Goal: Task Accomplishment & Management: Use online tool/utility

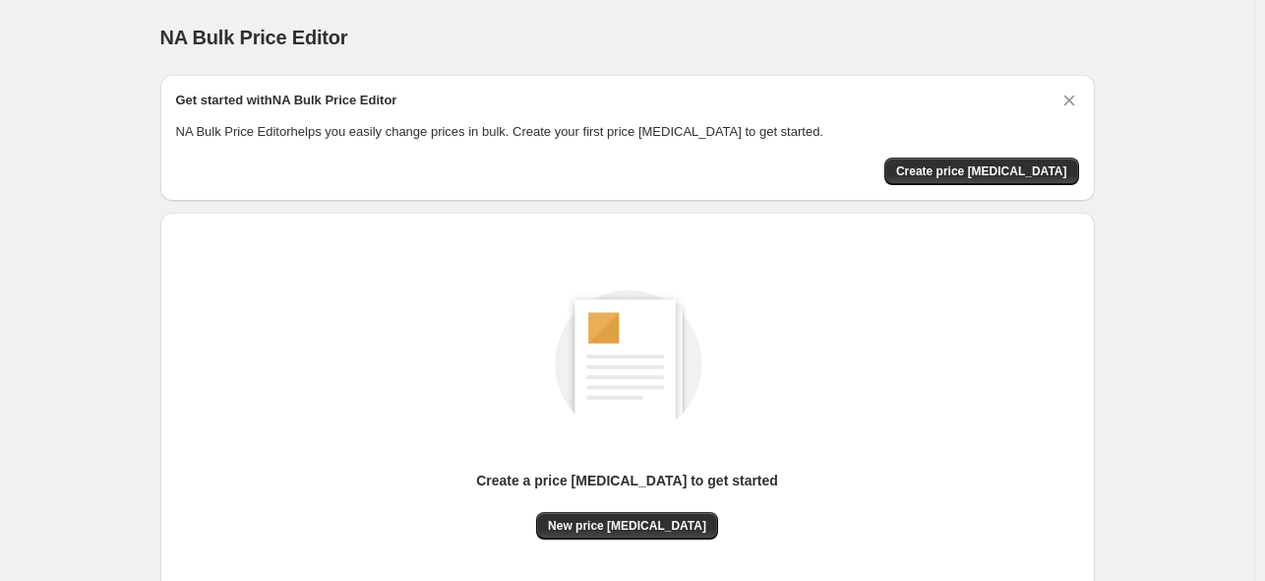
scroll to position [98, 0]
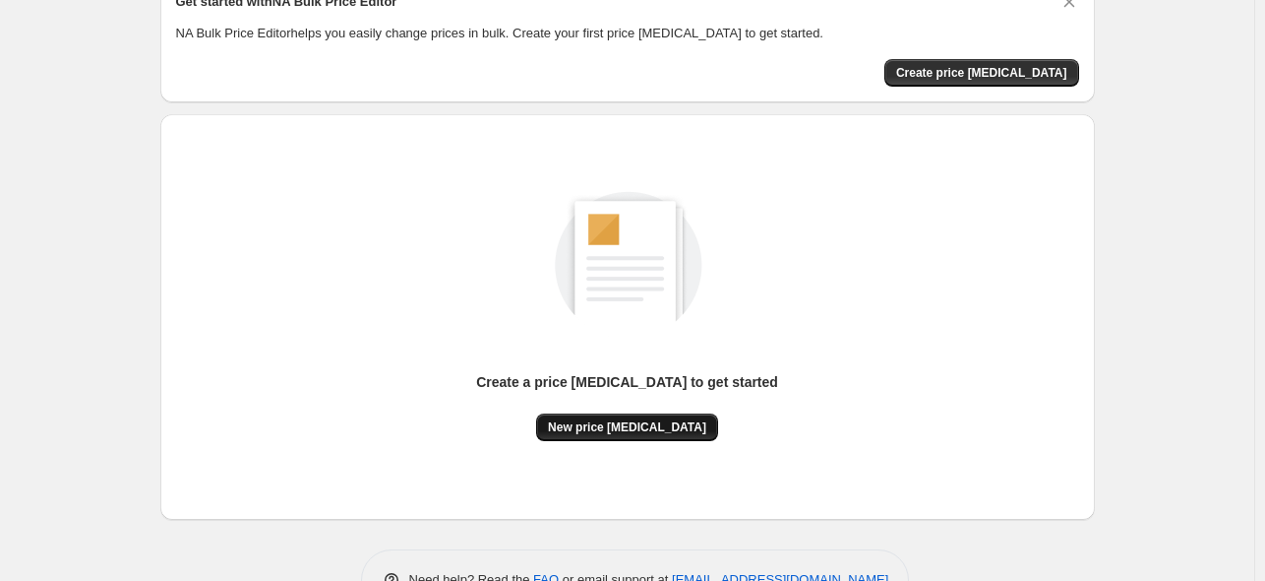
click at [612, 420] on span "New price [MEDICAL_DATA]" at bounding box center [627, 427] width 158 height 16
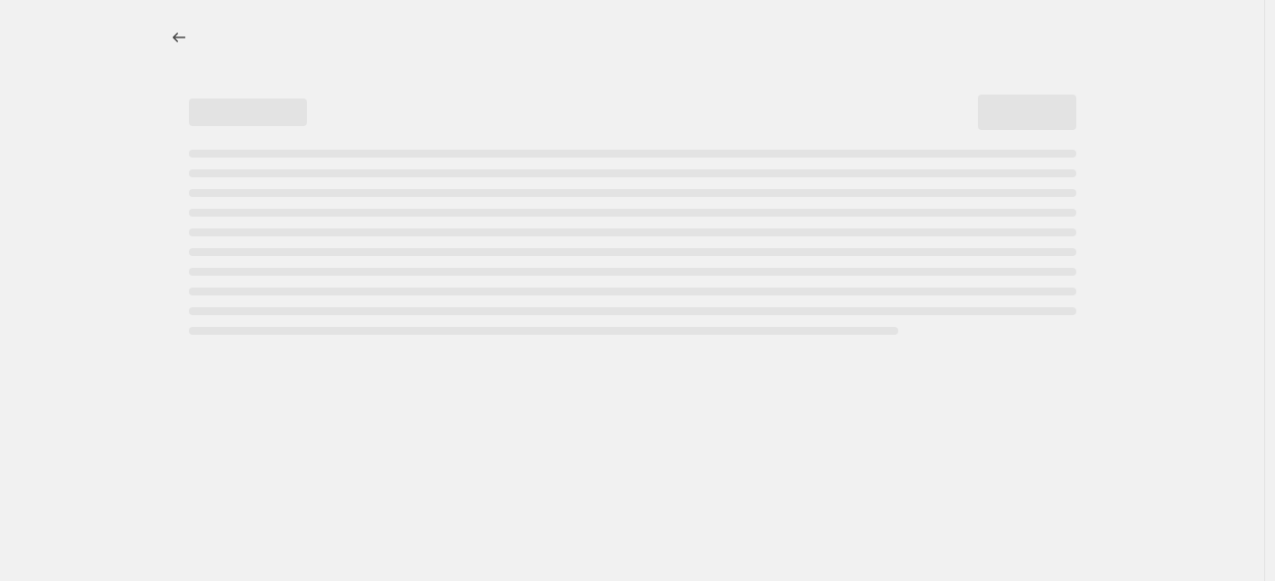
select select "percentage"
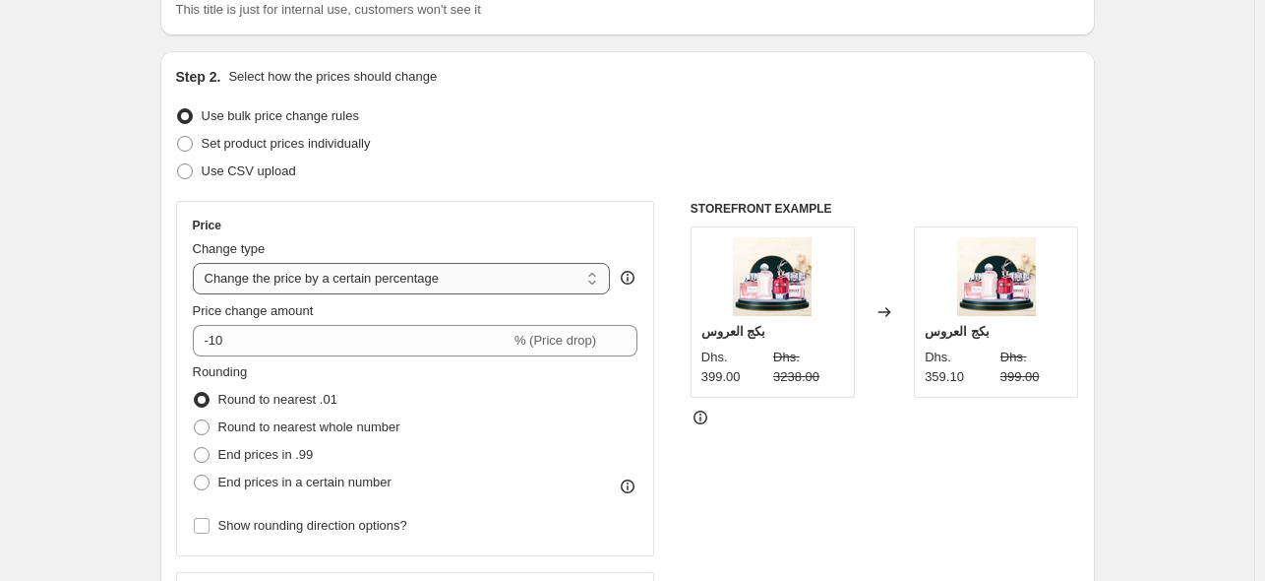
scroll to position [197, 0]
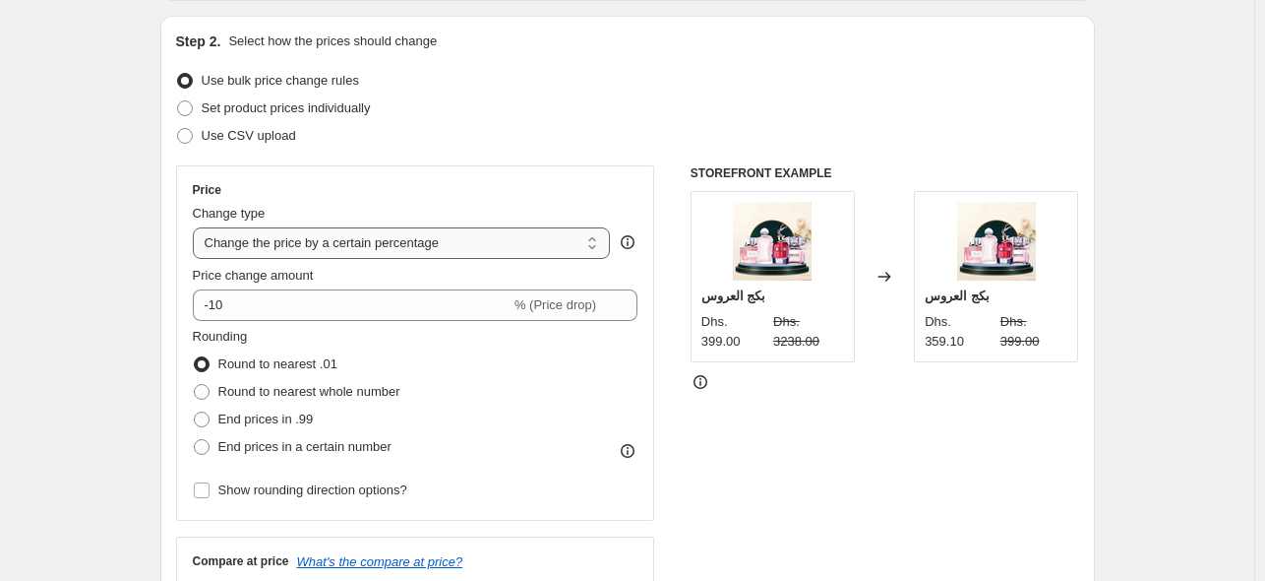
click at [492, 257] on select "Change the price to a certain amount Change the price by a certain amount Chang…" at bounding box center [402, 242] width 418 height 31
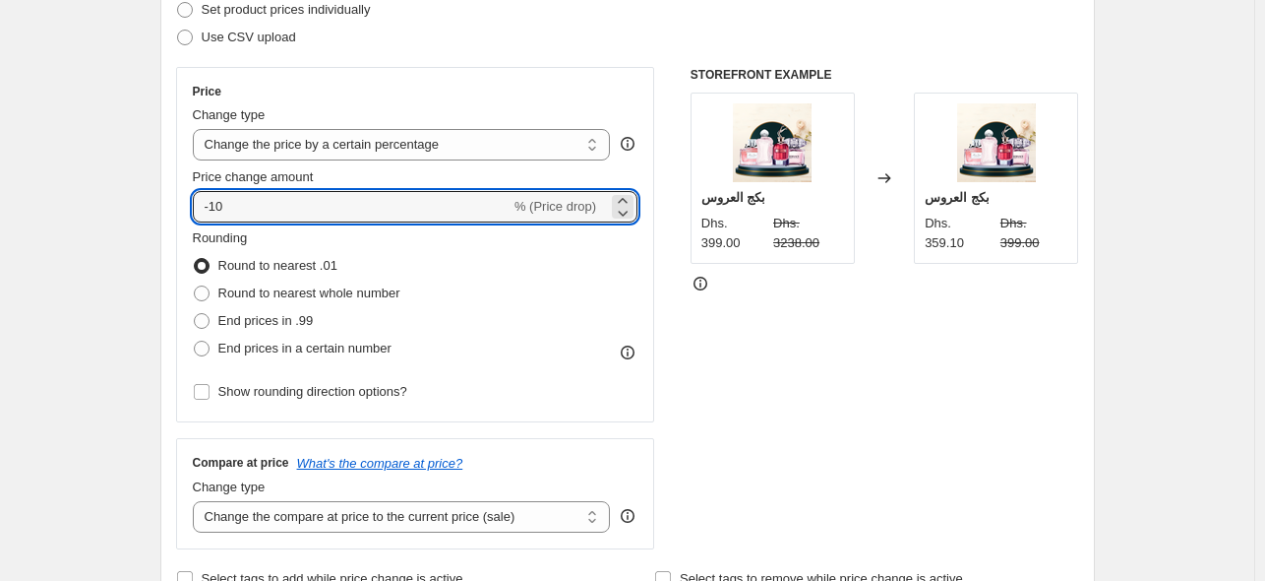
drag, startPoint x: 338, startPoint y: 219, endPoint x: 131, endPoint y: 218, distance: 207.6
type input "100"
click at [828, 348] on div "STOREFRONT EXAMPLE بكج العروس Dhs. 399.00 Dhs. 3238.00 Changed to بكج العروس Dh…" at bounding box center [885, 308] width 389 height 482
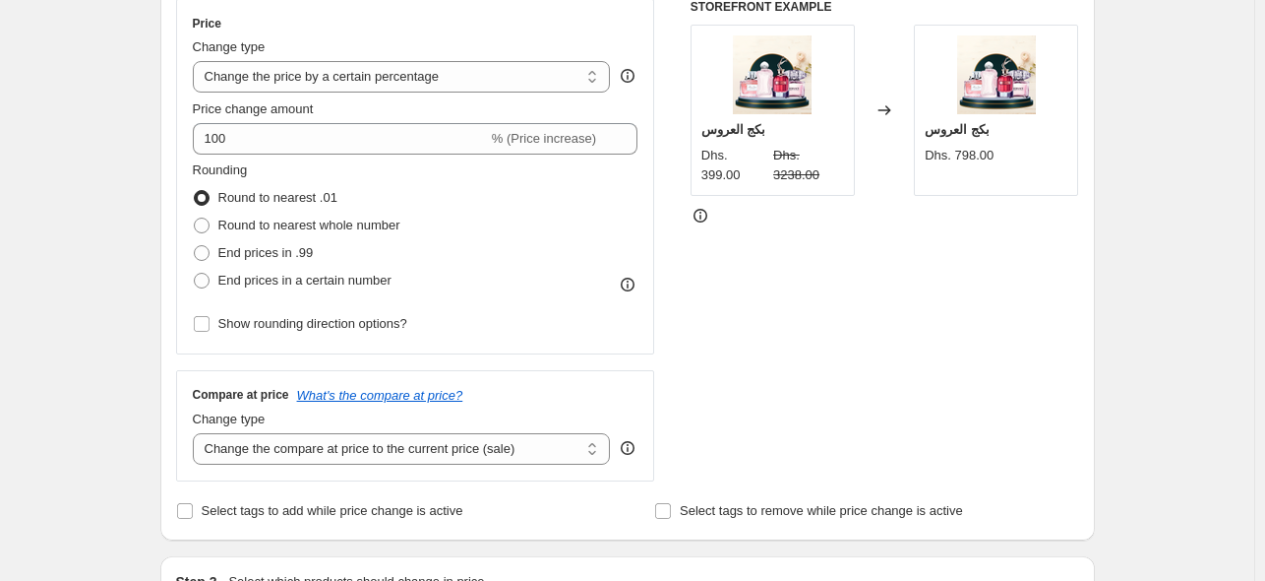
scroll to position [394, 0]
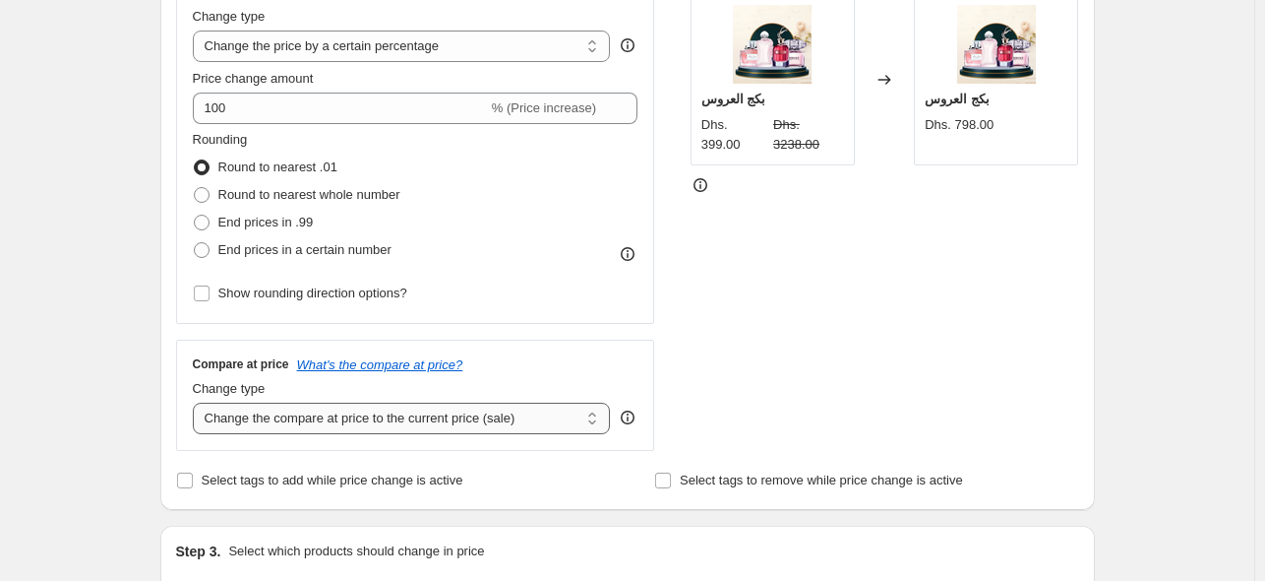
click at [384, 420] on select "Change the compare at price to the current price (sale) Change the compare at p…" at bounding box center [402, 417] width 418 height 31
click at [197, 402] on select "Change the compare at price to the current price (sale) Change the compare at p…" at bounding box center [402, 417] width 418 height 31
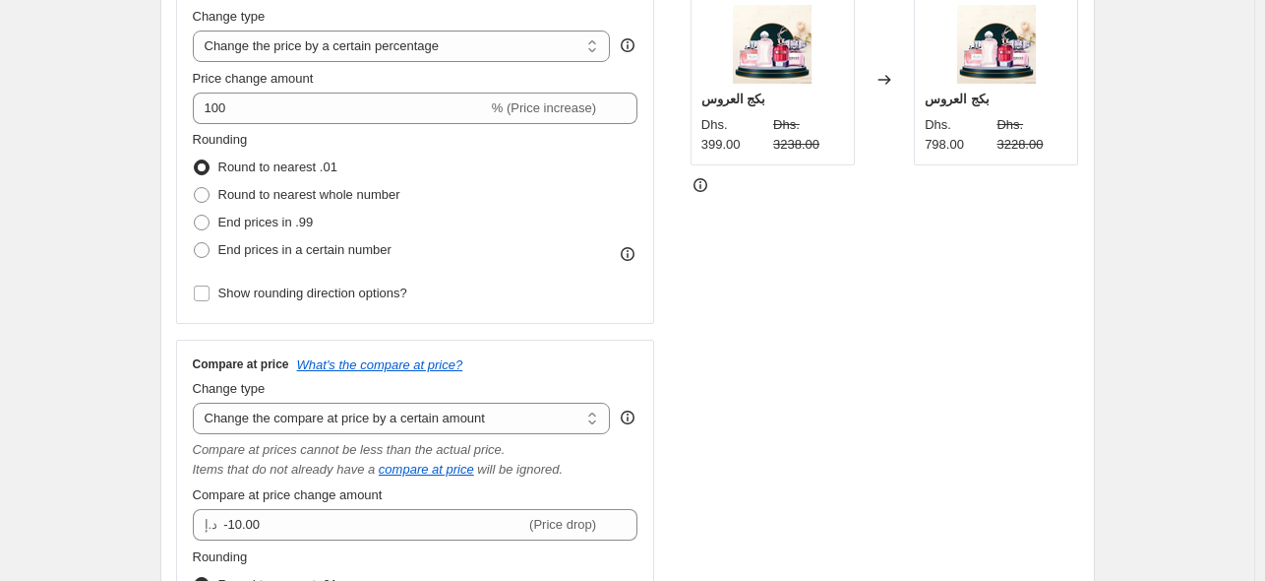
click at [798, 362] on div "STOREFRONT EXAMPLE بكج العروس Dhs. 399.00 Dhs. 3238.00 Changed to بكج العروس Dh…" at bounding box center [885, 355] width 389 height 772
click at [419, 418] on select "Change the compare at price to the current price (sale) Change the compare at p…" at bounding box center [402, 417] width 418 height 31
click at [197, 402] on select "Change the compare at price to the current price (sale) Change the compare at p…" at bounding box center [402, 417] width 418 height 31
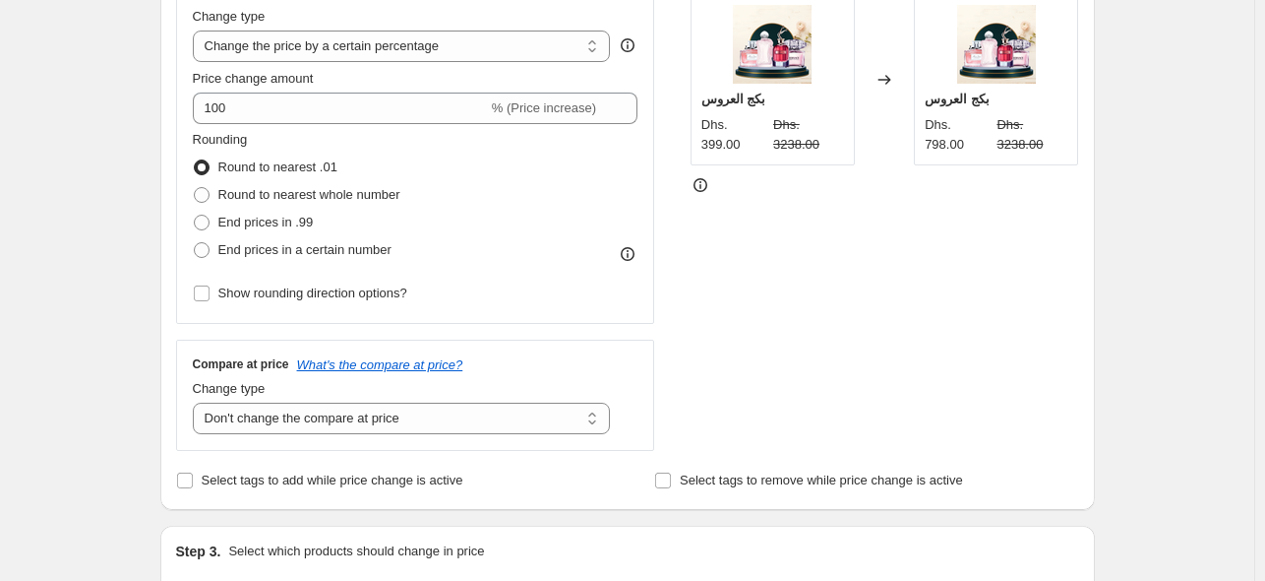
click at [790, 314] on div "STOREFRONT EXAMPLE بكج العروس Dhs. 399.00 Dhs. 3238.00 Changed to بكج العروس Dh…" at bounding box center [885, 210] width 389 height 482
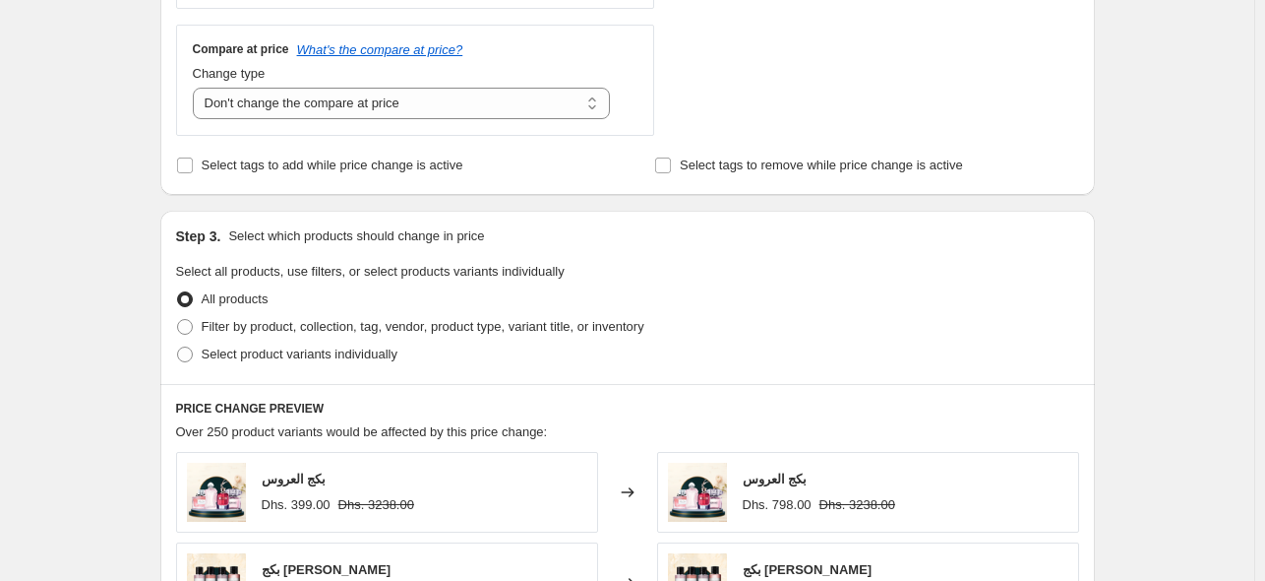
scroll to position [590, 0]
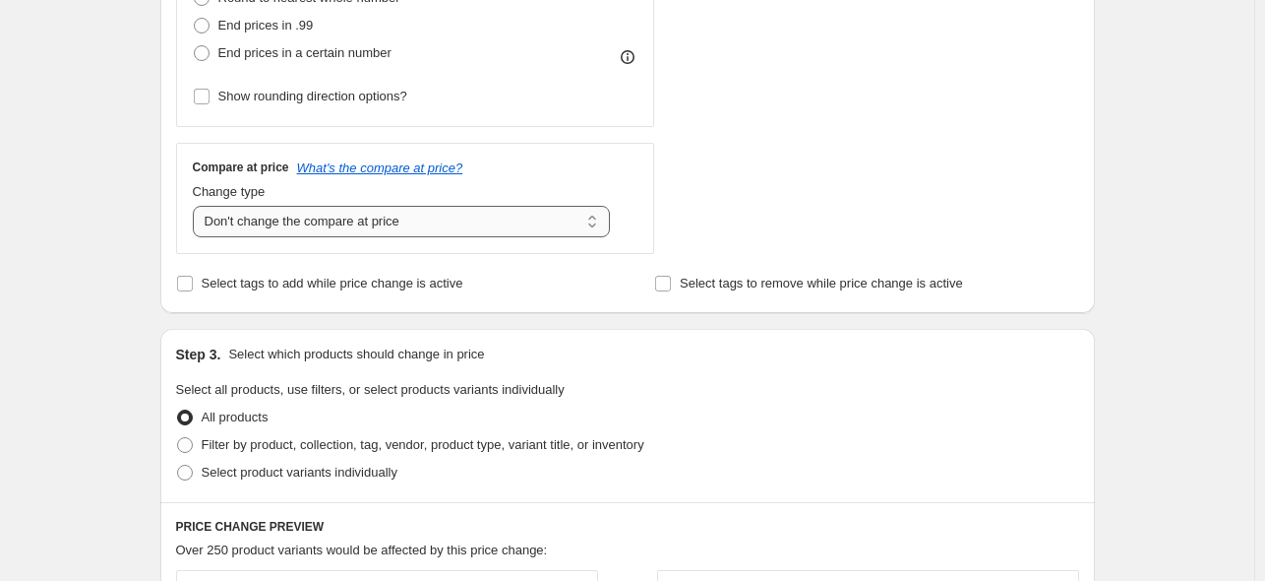
click at [396, 233] on select "Change the compare at price to the current price (sale) Change the compare at p…" at bounding box center [402, 221] width 418 height 31
click at [197, 206] on select "Change the compare at price to the current price (sale) Change the compare at p…" at bounding box center [402, 221] width 418 height 31
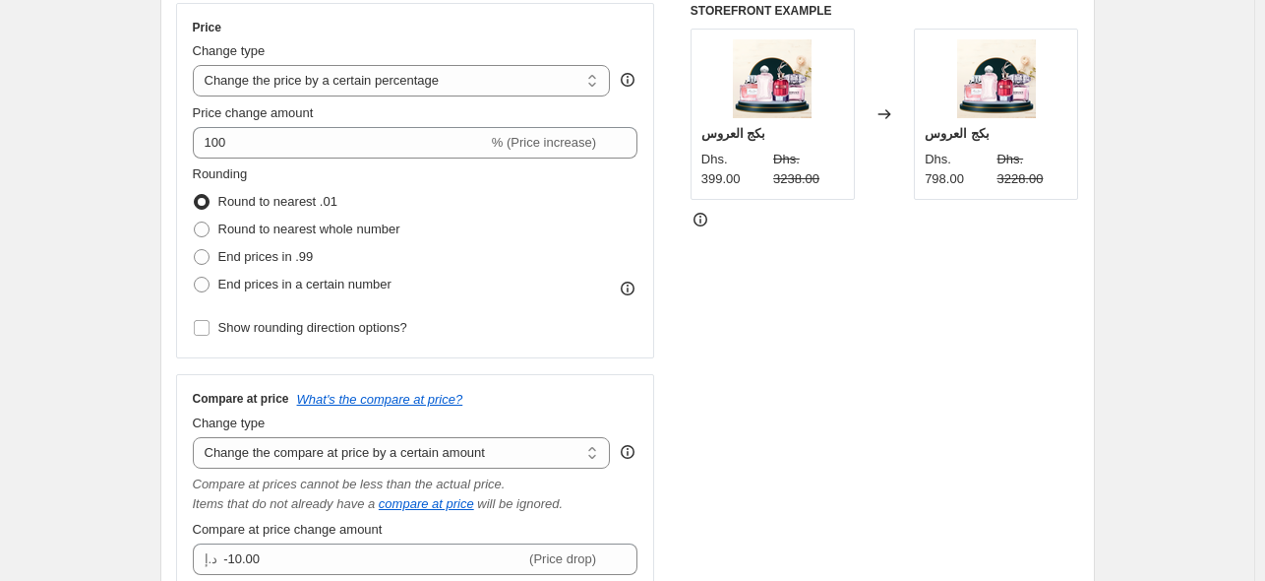
scroll to position [394, 0]
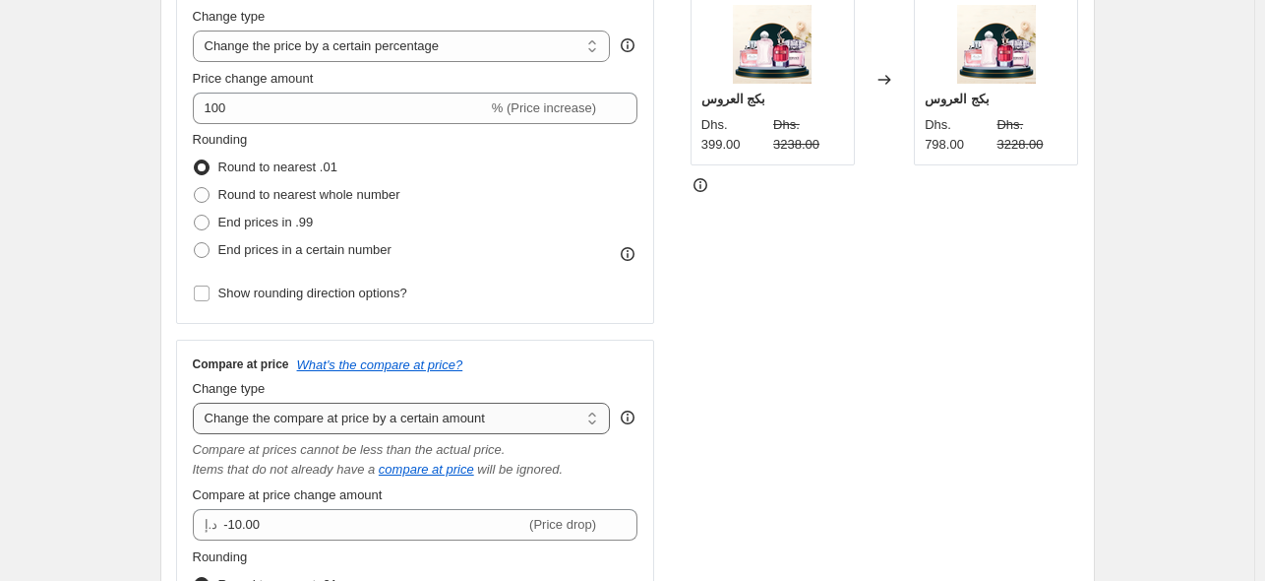
click at [533, 413] on select "Change the compare at price to the current price (sale) Change the compare at p…" at bounding box center [402, 417] width 418 height 31
select select "percentage"
click at [197, 402] on select "Change the compare at price to the current price (sale) Change the compare at p…" at bounding box center [402, 417] width 418 height 31
click at [814, 384] on div "STOREFRONT EXAMPLE بكج العروس Dhs. 399.00 Dhs. 3238.00 Changed to بكج العروس Dh…" at bounding box center [885, 355] width 389 height 772
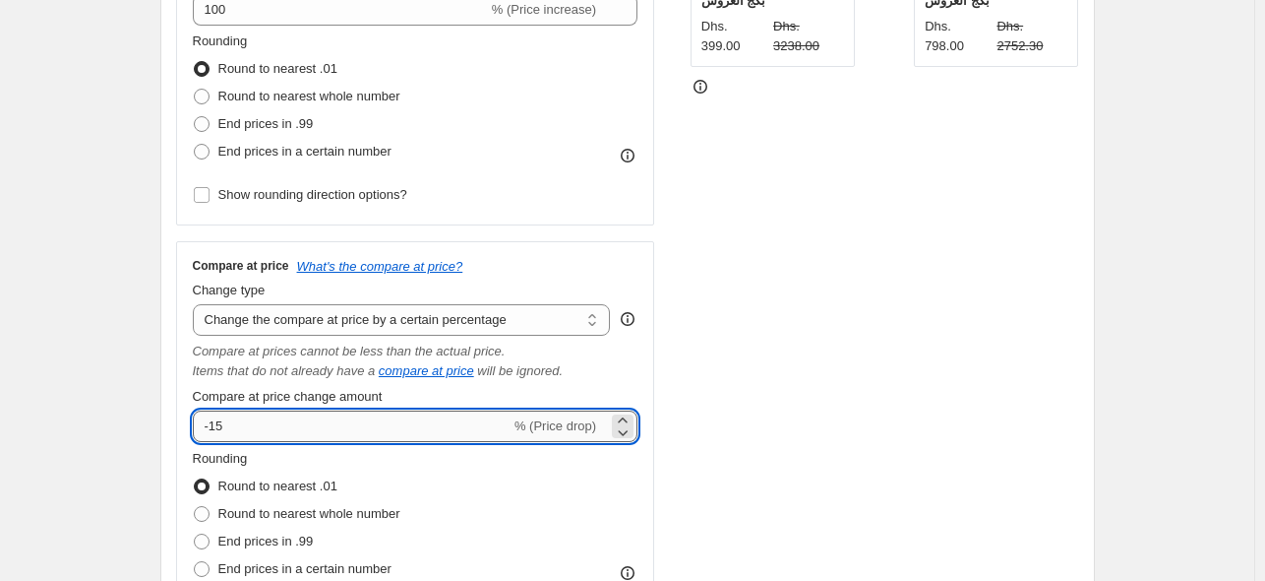
drag, startPoint x: 353, startPoint y: 436, endPoint x: 213, endPoint y: 440, distance: 140.8
click at [213, 440] on input "-15" at bounding box center [352, 425] width 318 height 31
click at [857, 347] on div "STOREFRONT EXAMPLE بكج العروس Dhs. 399.00 Dhs. 3238.00 Changed to بكج العروس Dh…" at bounding box center [885, 256] width 389 height 772
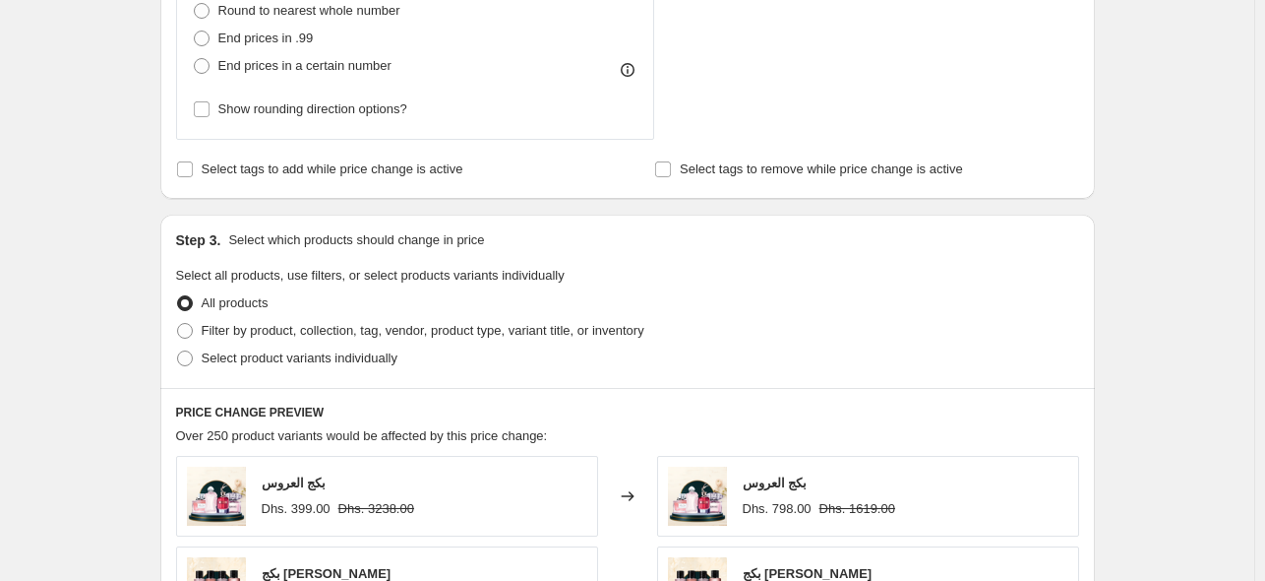
scroll to position [1279, 0]
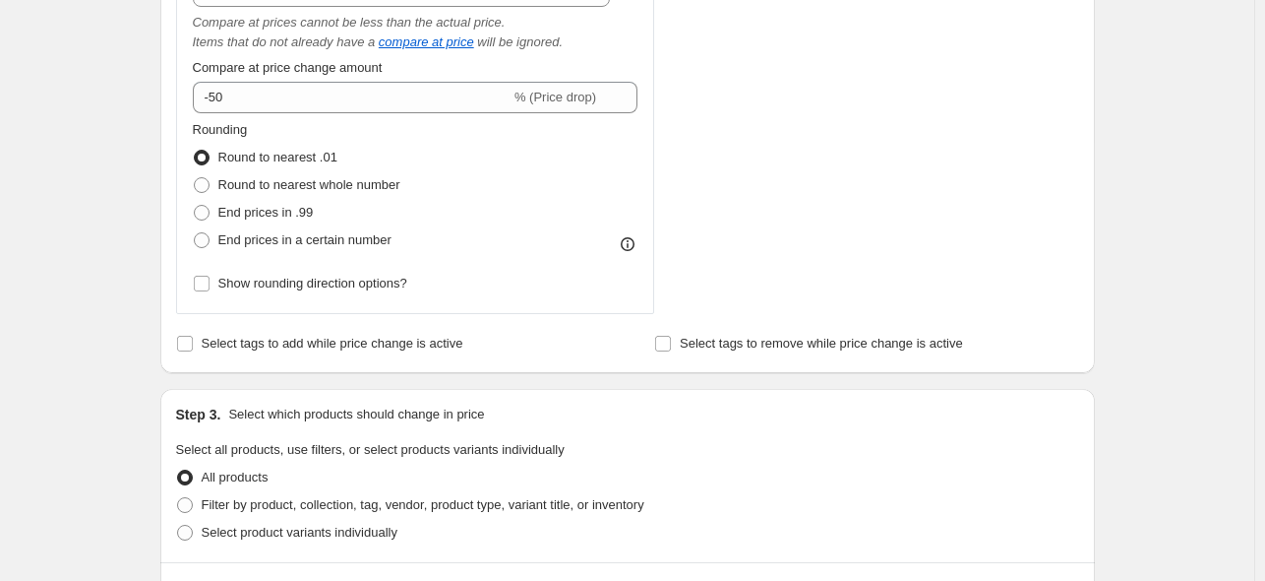
scroll to position [787, 0]
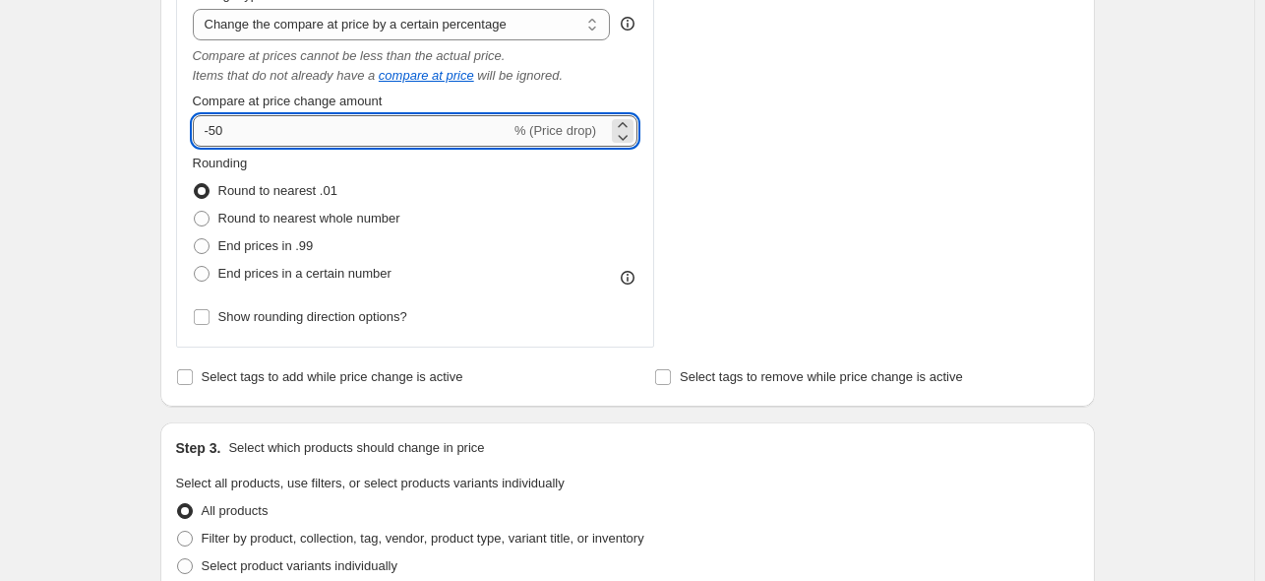
drag, startPoint x: 236, startPoint y: 132, endPoint x: 216, endPoint y: 137, distance: 20.3
click at [216, 137] on input "-50" at bounding box center [352, 130] width 318 height 31
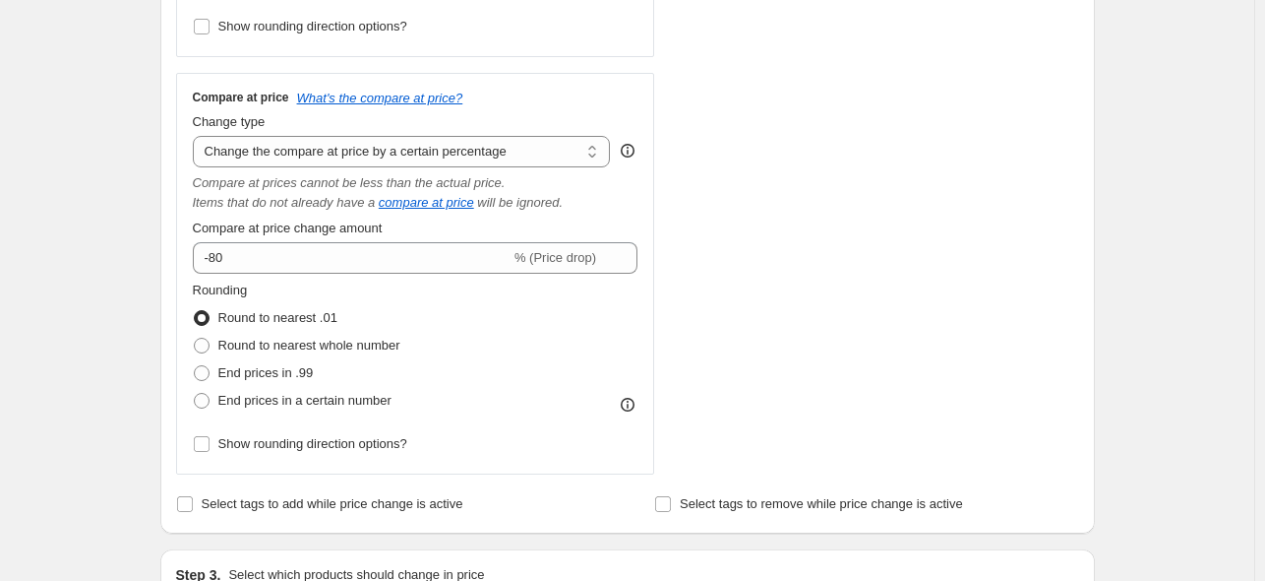
scroll to position [689, 0]
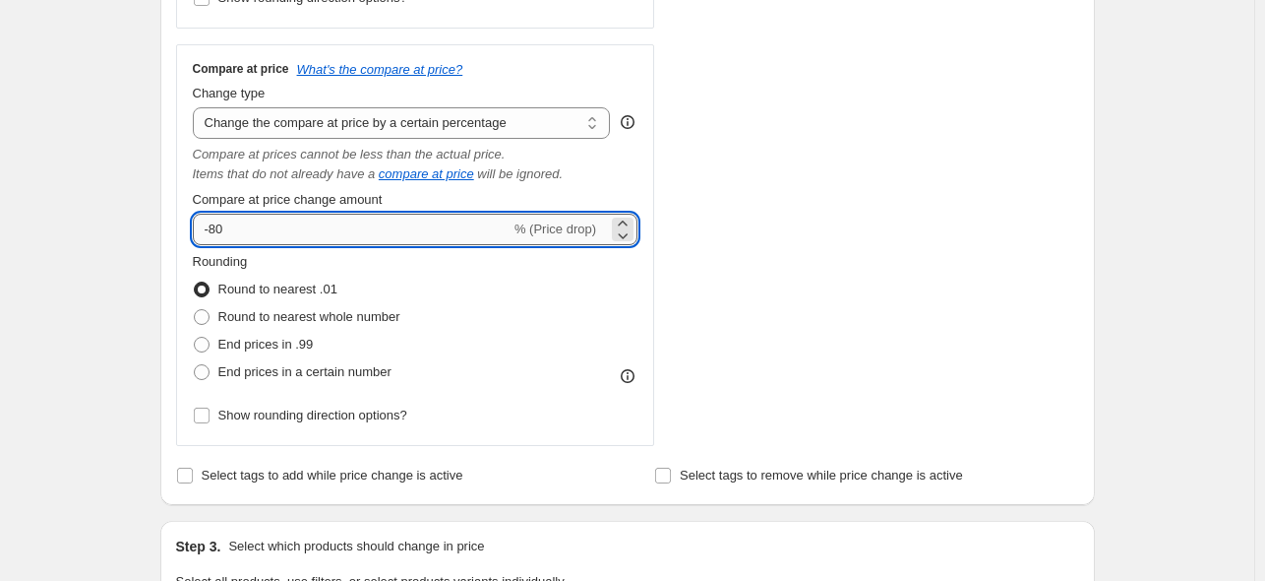
drag, startPoint x: 227, startPoint y: 227, endPoint x: 216, endPoint y: 227, distance: 10.8
click at [216, 227] on input "-80" at bounding box center [352, 229] width 318 height 31
click at [984, 225] on div "STOREFRONT EXAMPLE بكج العروس Dhs. 399.00 Dhs. 3238.00 Changed to بكج العروس Dh…" at bounding box center [885, 59] width 389 height 772
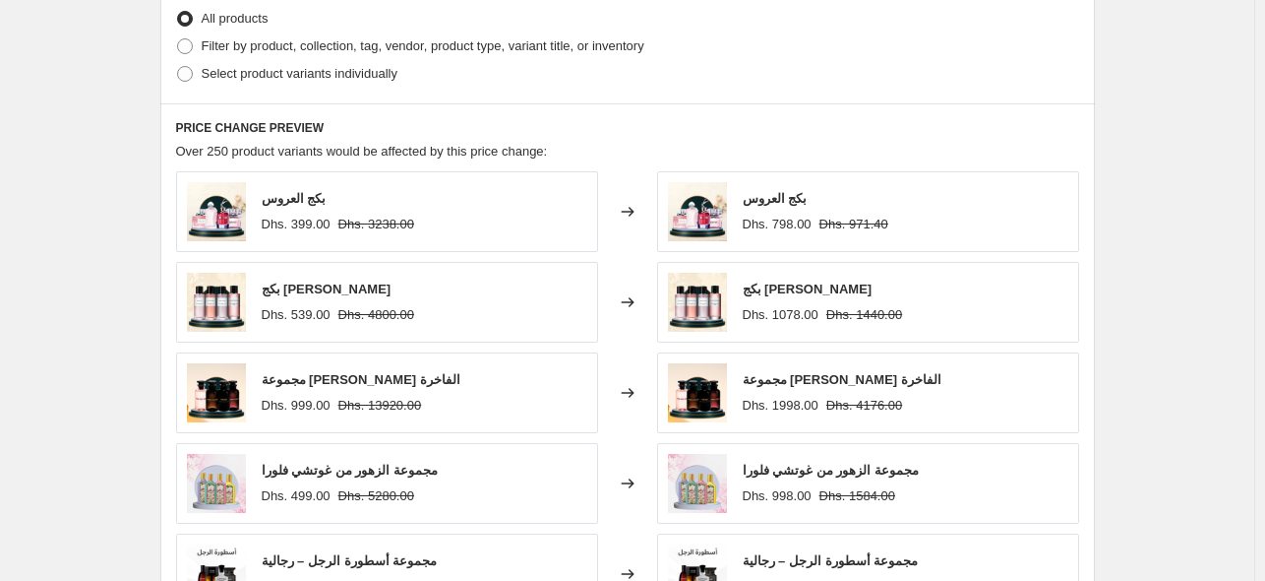
scroll to position [1673, 0]
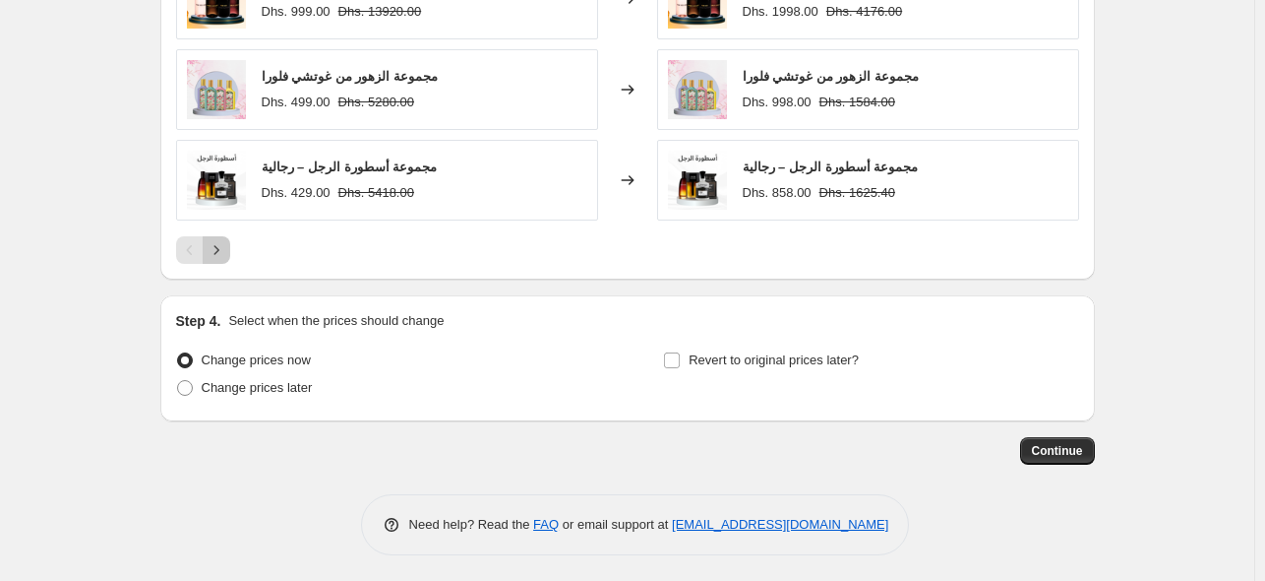
click at [225, 248] on icon "Next" at bounding box center [217, 250] width 20 height 20
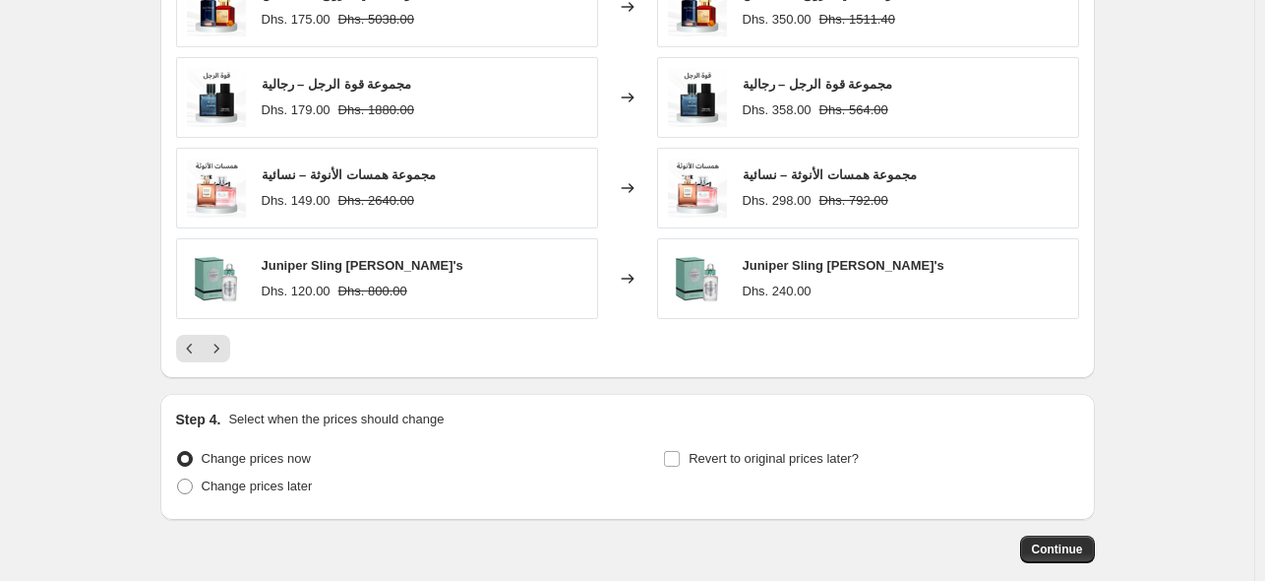
scroll to position [1675, 0]
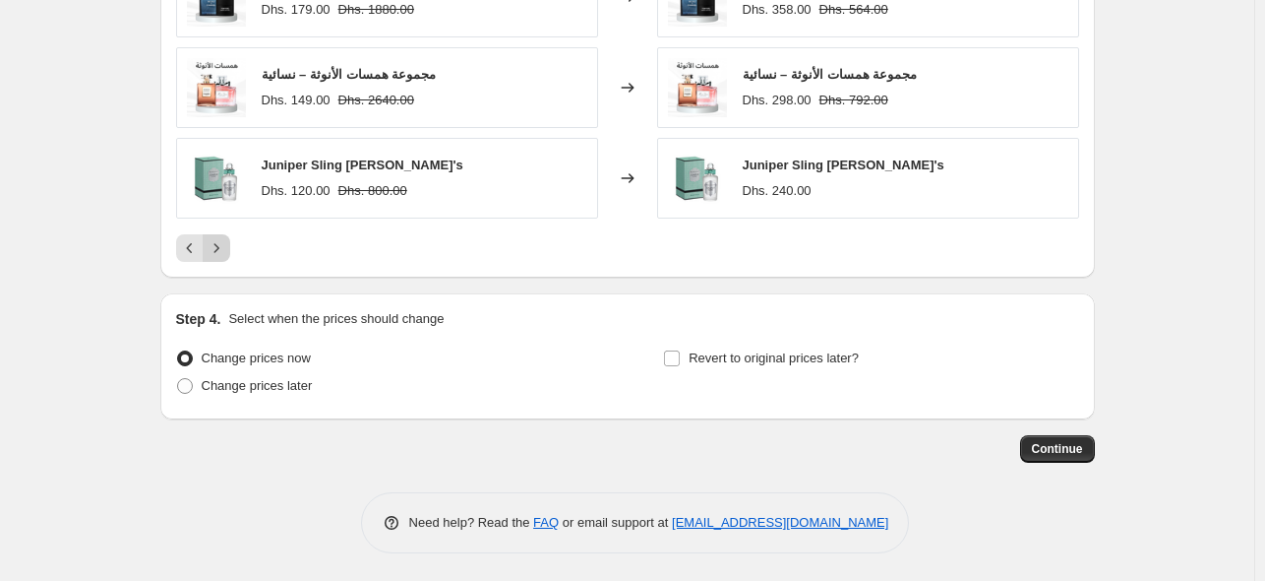
click at [230, 247] on button "Next" at bounding box center [217, 248] width 28 height 28
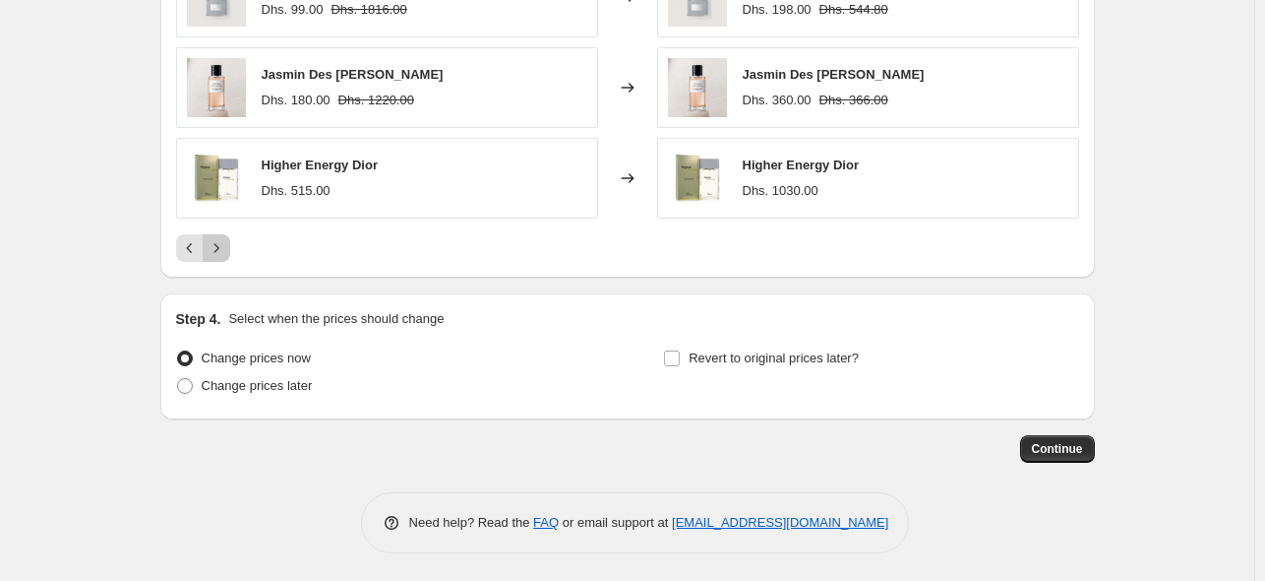
click at [220, 248] on icon "Next" at bounding box center [217, 248] width 20 height 20
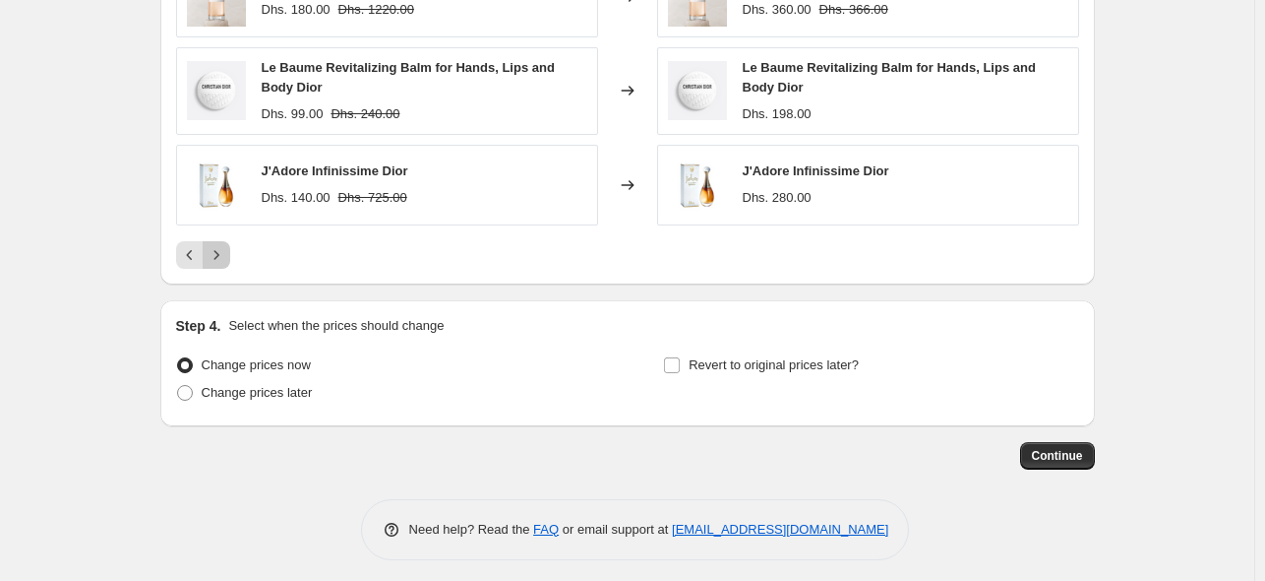
click at [223, 256] on icon "Next" at bounding box center [217, 255] width 20 height 20
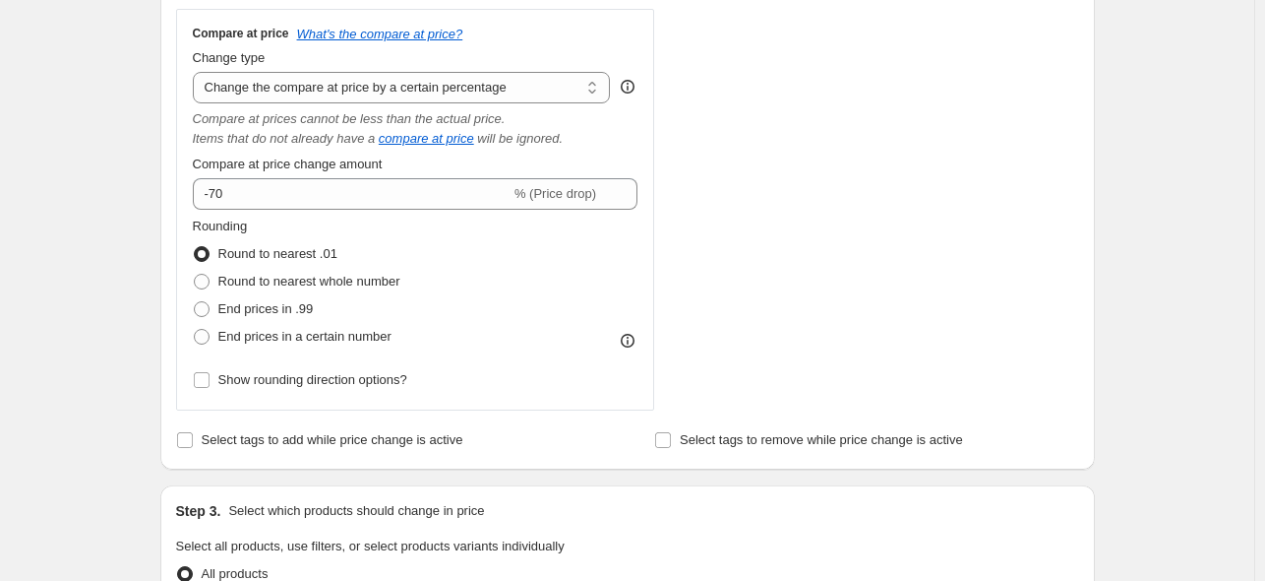
scroll to position [691, 0]
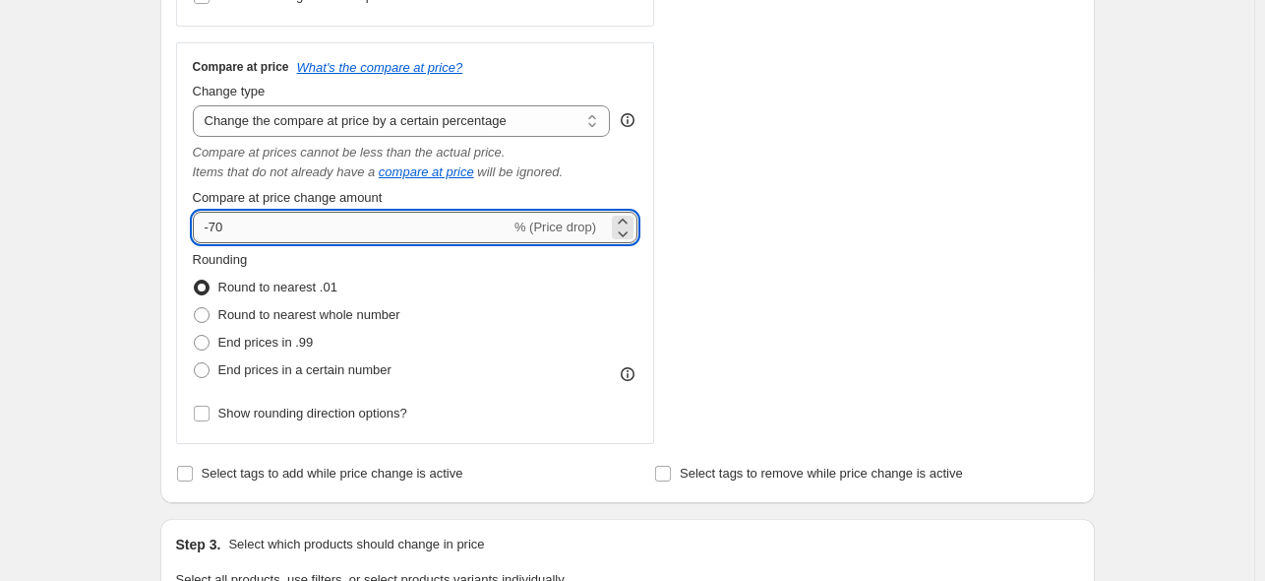
drag, startPoint x: 223, startPoint y: 219, endPoint x: 213, endPoint y: 227, distance: 13.4
click at [213, 227] on input "-70" at bounding box center [352, 227] width 318 height 31
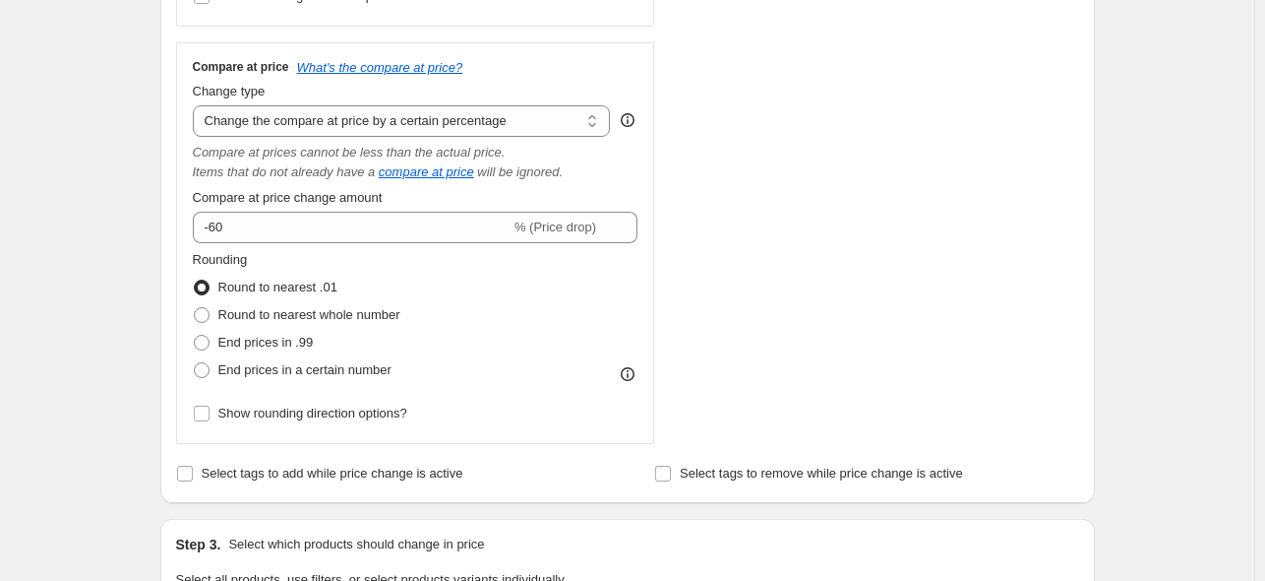
click at [811, 280] on div "STOREFRONT EXAMPLE Miss Dior Absolutely Blooming Dior Dhs. 120.00 Dhs. 875.00 C…" at bounding box center [885, 57] width 389 height 772
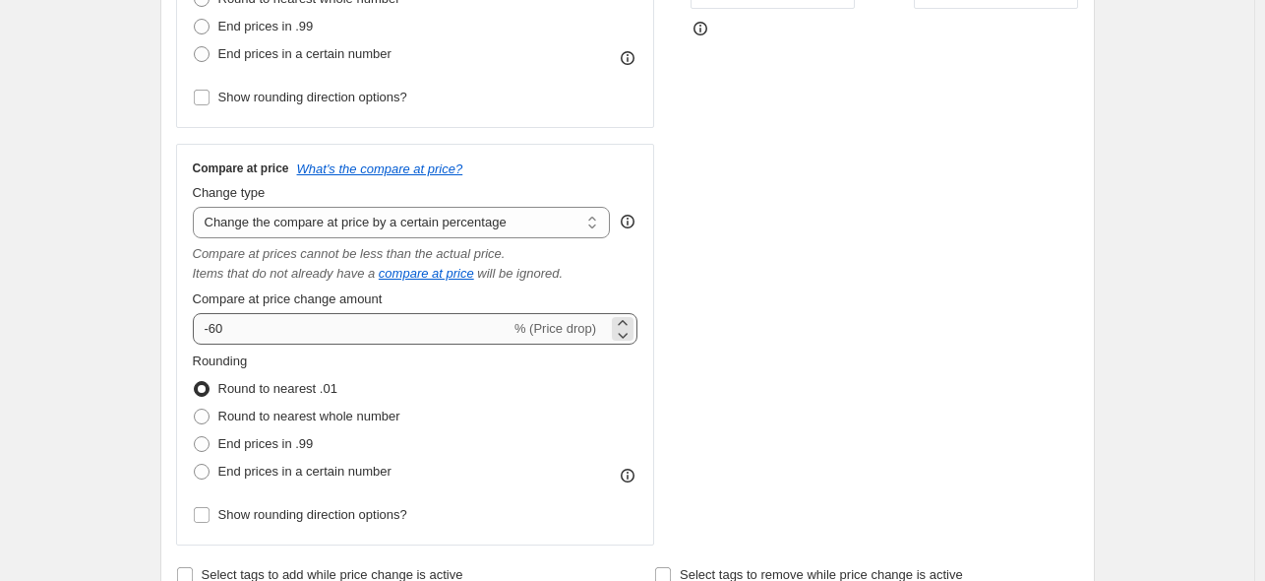
scroll to position [592, 0]
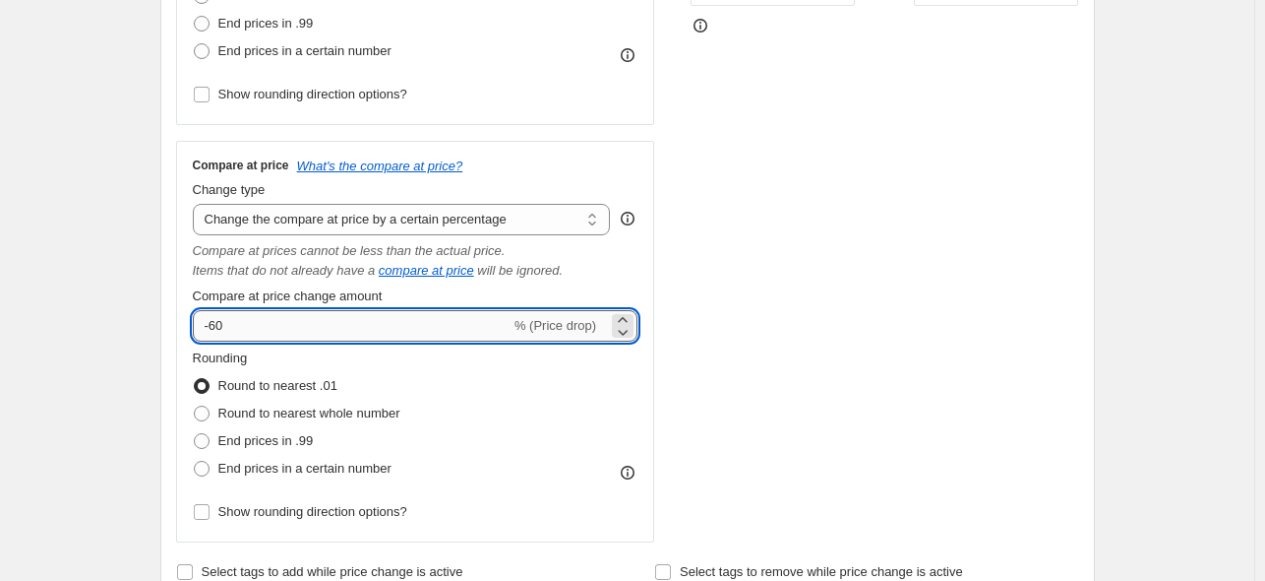
drag, startPoint x: 240, startPoint y: 325, endPoint x: 216, endPoint y: 333, distance: 24.9
click at [216, 333] on input "-60" at bounding box center [352, 325] width 318 height 31
type input "-30"
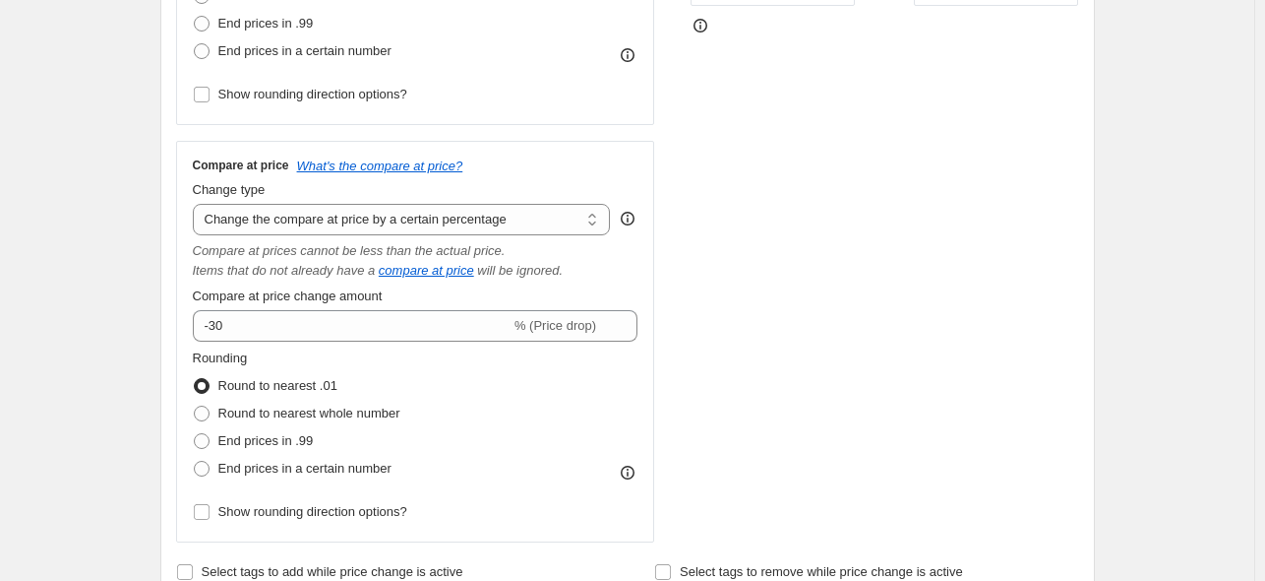
click at [859, 295] on div "STOREFRONT EXAMPLE Miss Dior Absolutely Blooming Dior Dhs. 120.00 Dhs. 875.00 C…" at bounding box center [885, 156] width 389 height 772
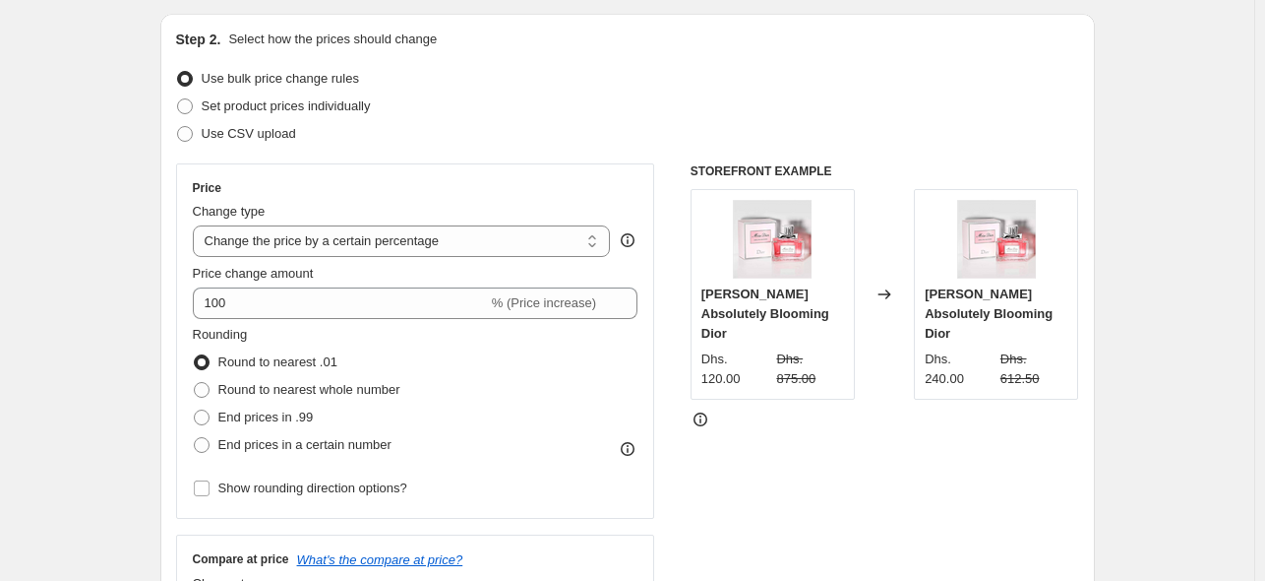
click at [917, 433] on div "STOREFRONT EXAMPLE Miss Dior Absolutely Blooming Dior Dhs. 120.00 Dhs. 875.00 C…" at bounding box center [885, 549] width 389 height 772
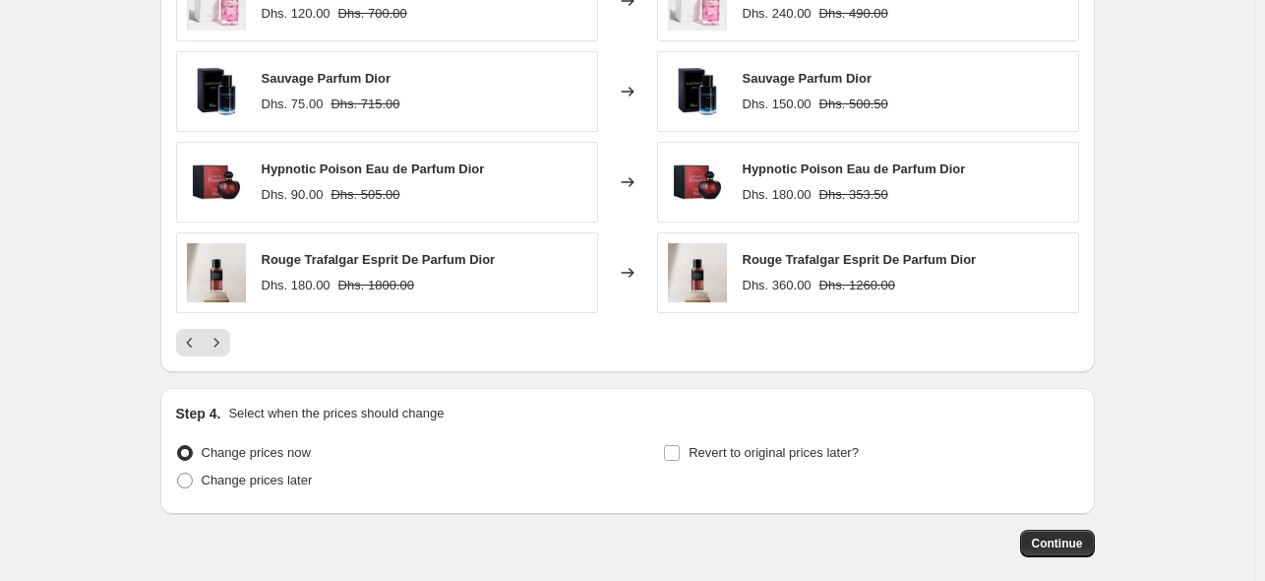
scroll to position [1576, 0]
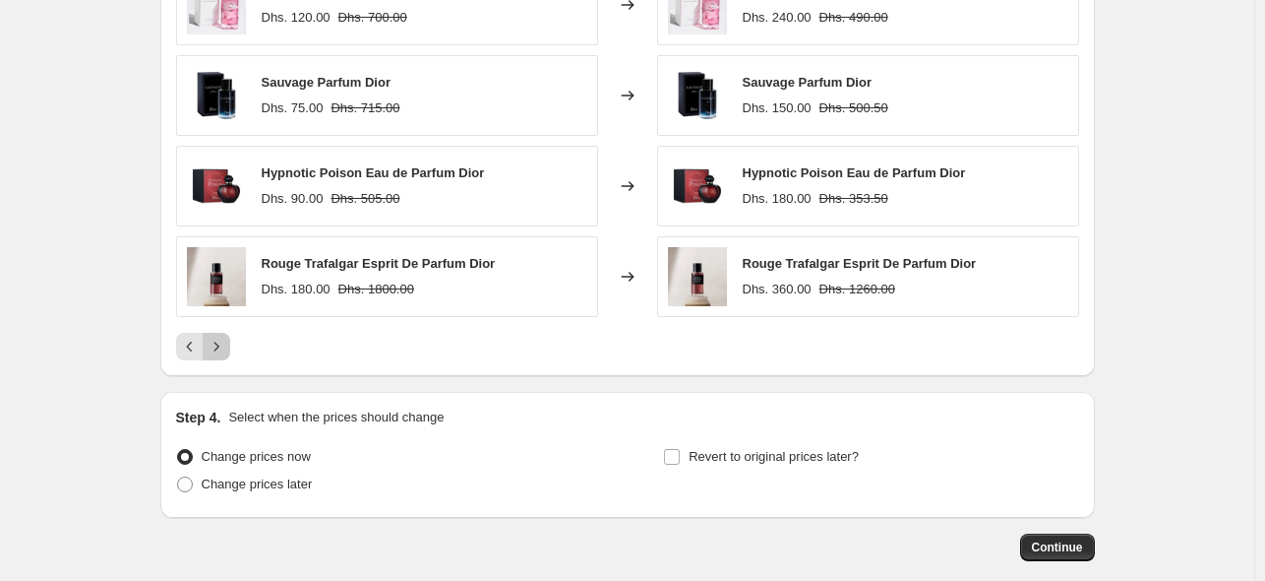
click at [214, 345] on icon "Next" at bounding box center [217, 347] width 20 height 20
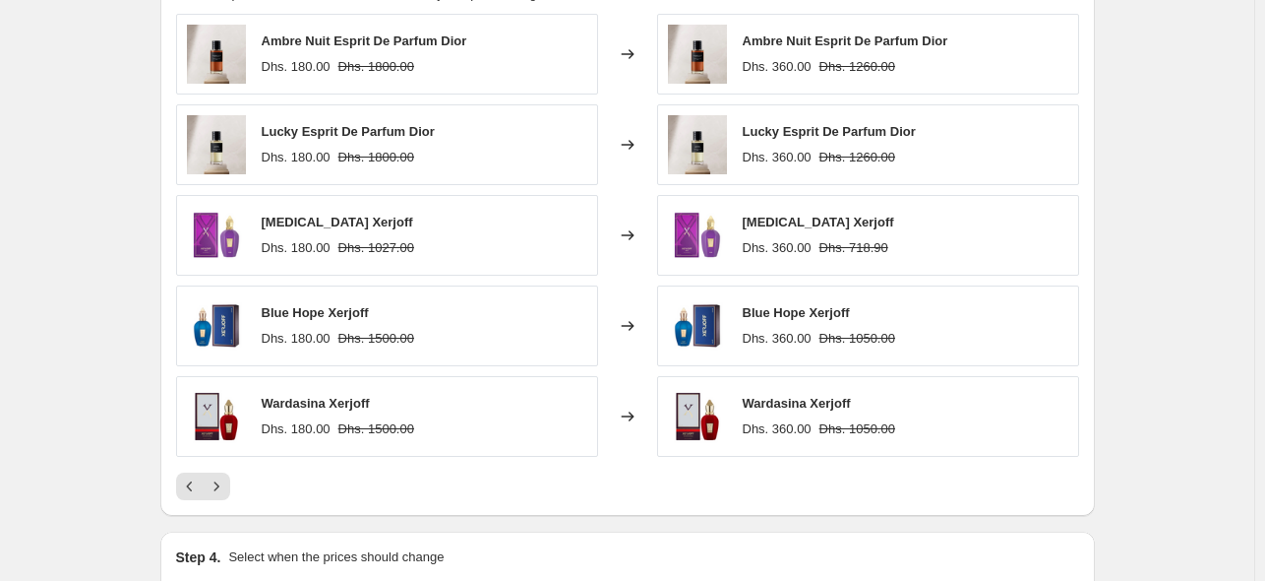
scroll to position [1675, 0]
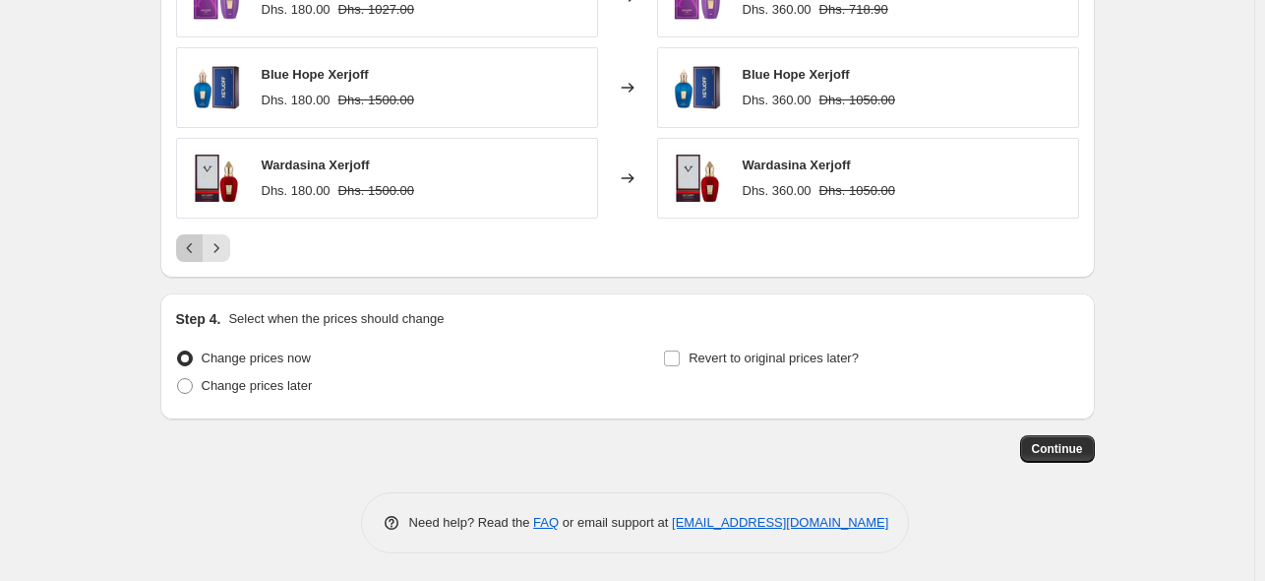
click at [189, 245] on icon "Previous" at bounding box center [190, 248] width 20 height 20
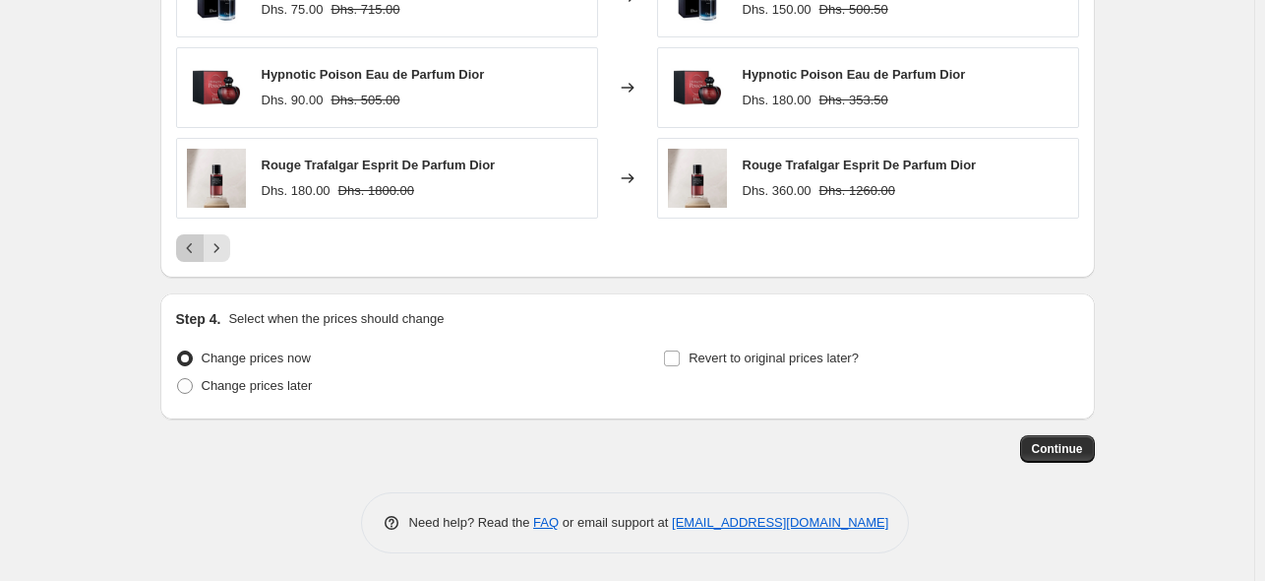
click at [198, 242] on icon "Previous" at bounding box center [190, 248] width 20 height 20
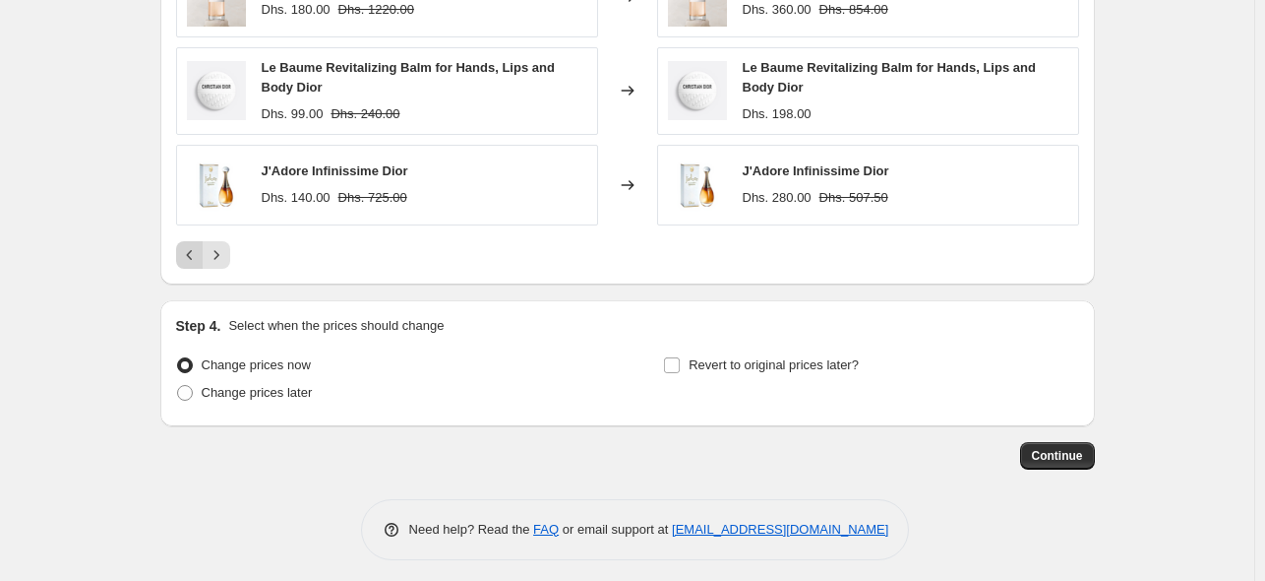
click at [198, 245] on icon "Previous" at bounding box center [190, 255] width 20 height 20
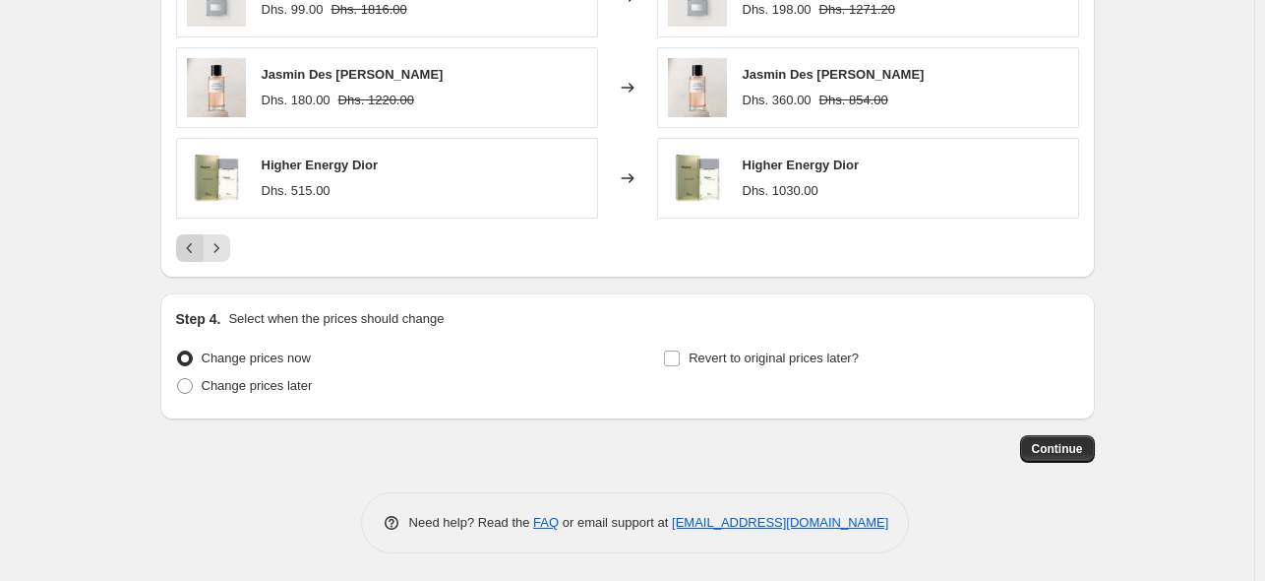
click at [197, 248] on icon "Previous" at bounding box center [190, 248] width 20 height 20
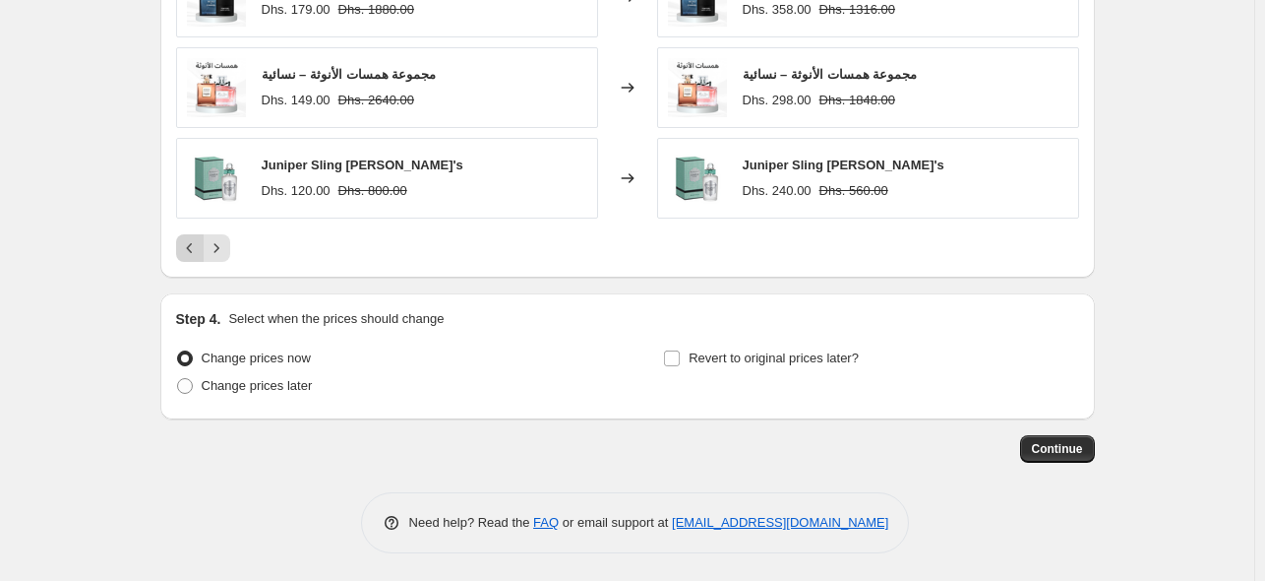
click at [196, 245] on icon "Previous" at bounding box center [190, 248] width 20 height 20
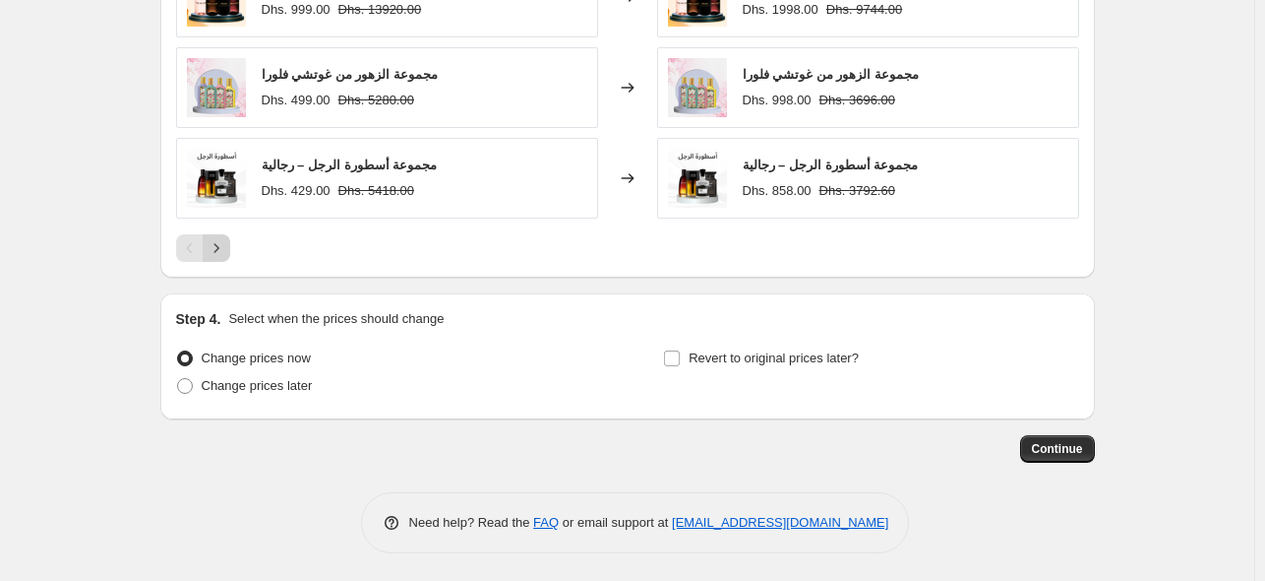
click at [221, 244] on icon "Next" at bounding box center [217, 248] width 20 height 20
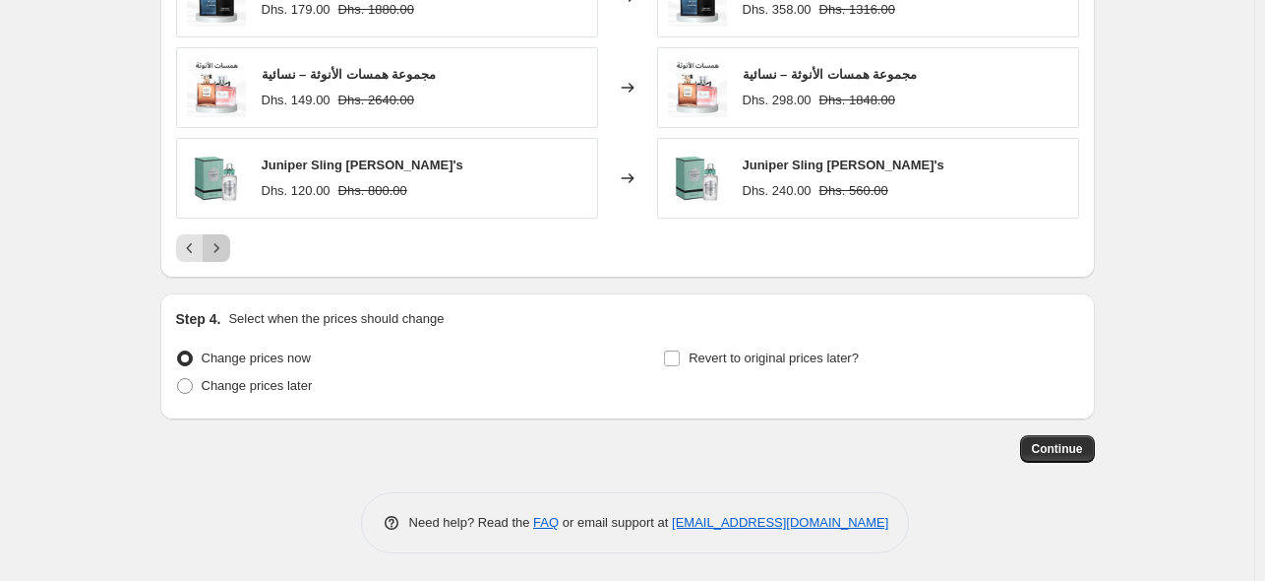
click at [228, 257] on button "Next" at bounding box center [217, 248] width 28 height 28
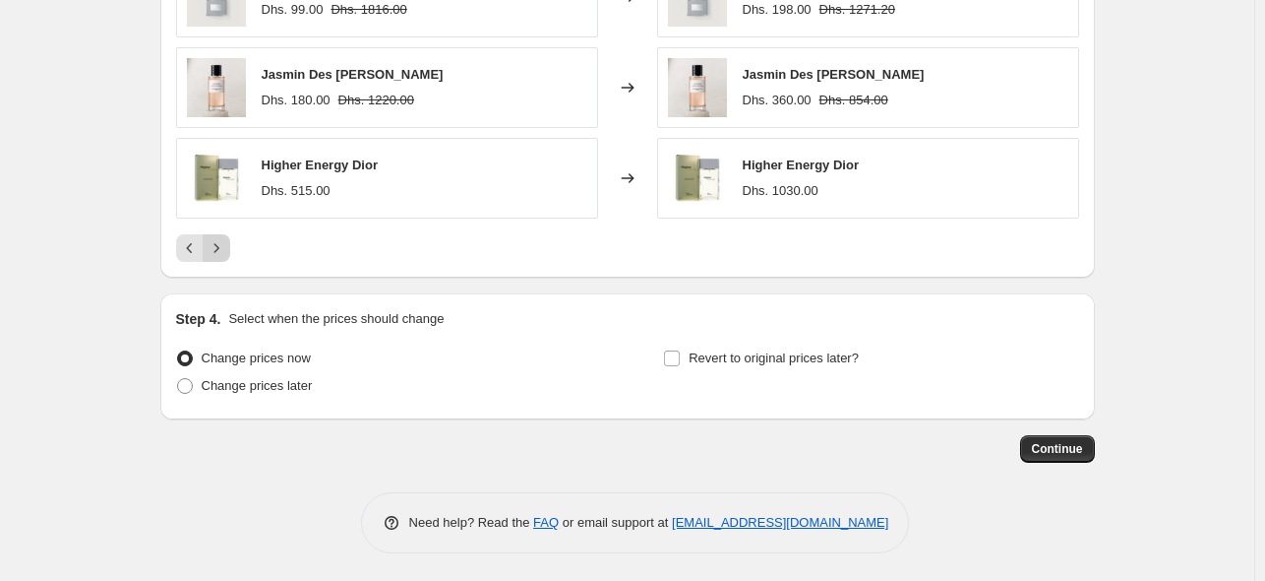
click at [228, 256] on button "Next" at bounding box center [217, 248] width 28 height 28
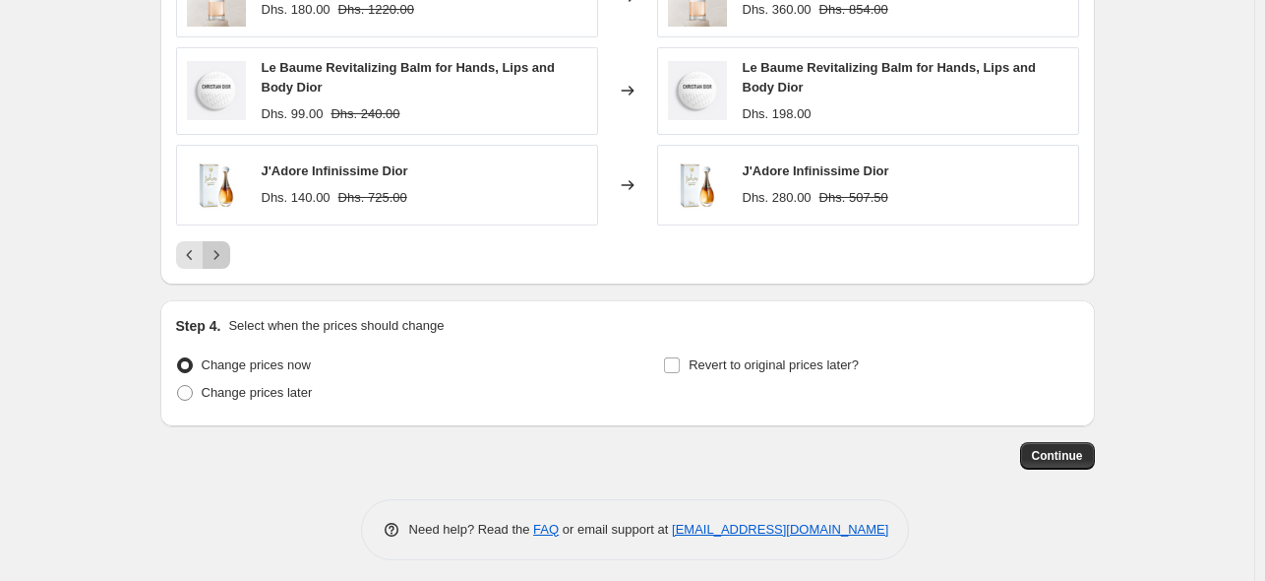
click at [226, 256] on icon "Next" at bounding box center [217, 255] width 20 height 20
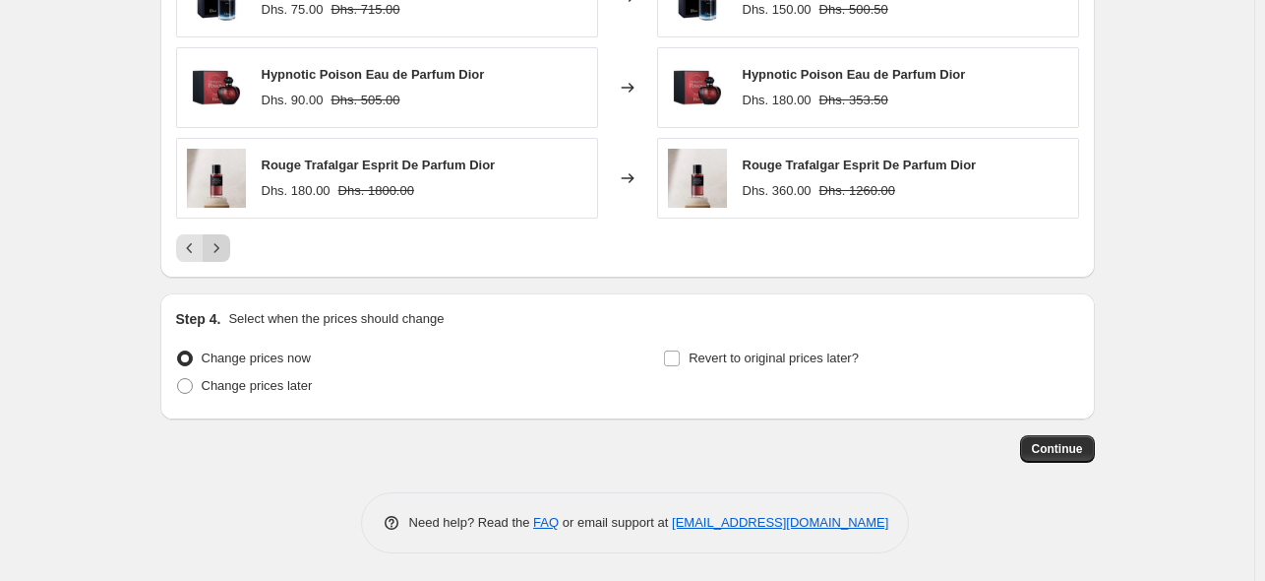
click at [228, 256] on button "Next" at bounding box center [217, 248] width 28 height 28
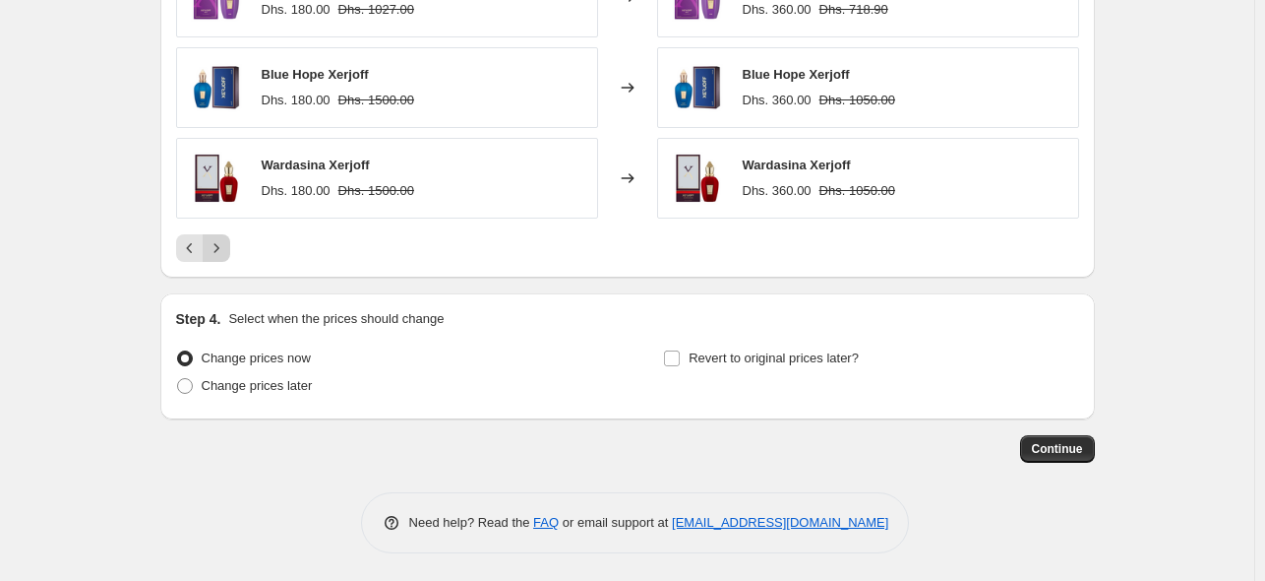
click at [228, 256] on button "Next" at bounding box center [217, 248] width 28 height 28
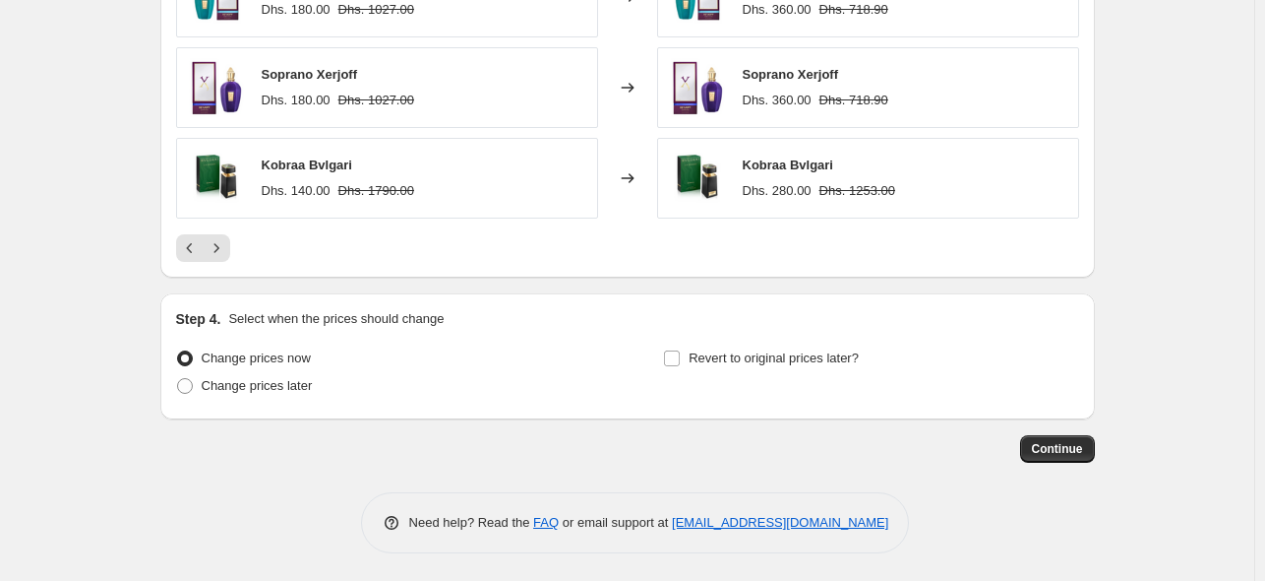
click at [230, 253] on button "Next" at bounding box center [217, 248] width 28 height 28
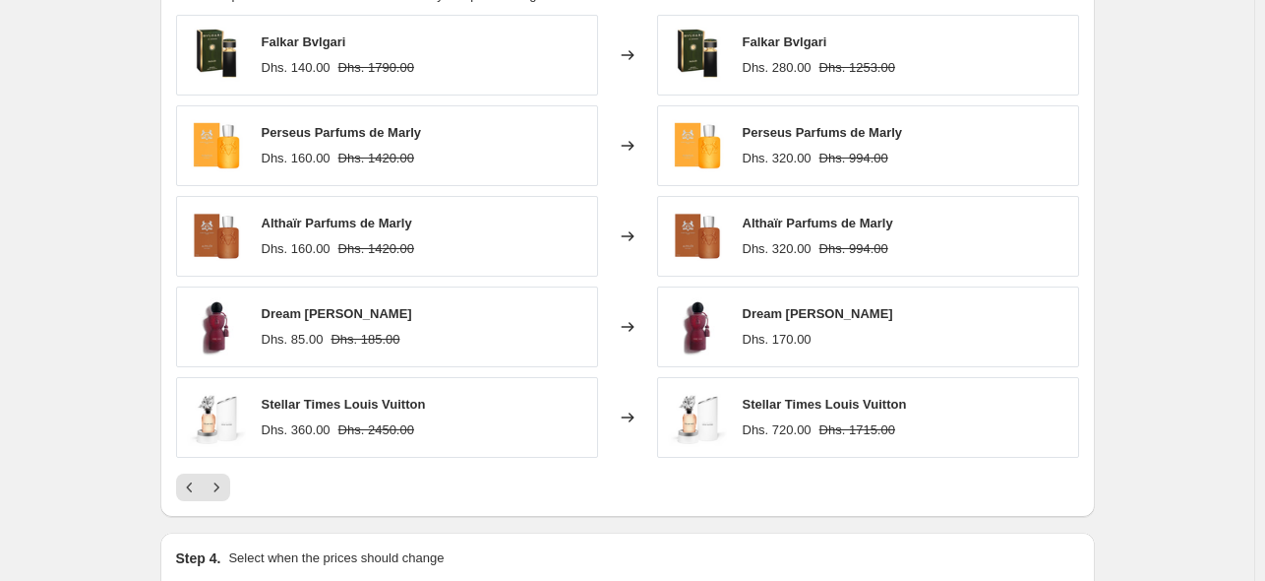
scroll to position [1478, 0]
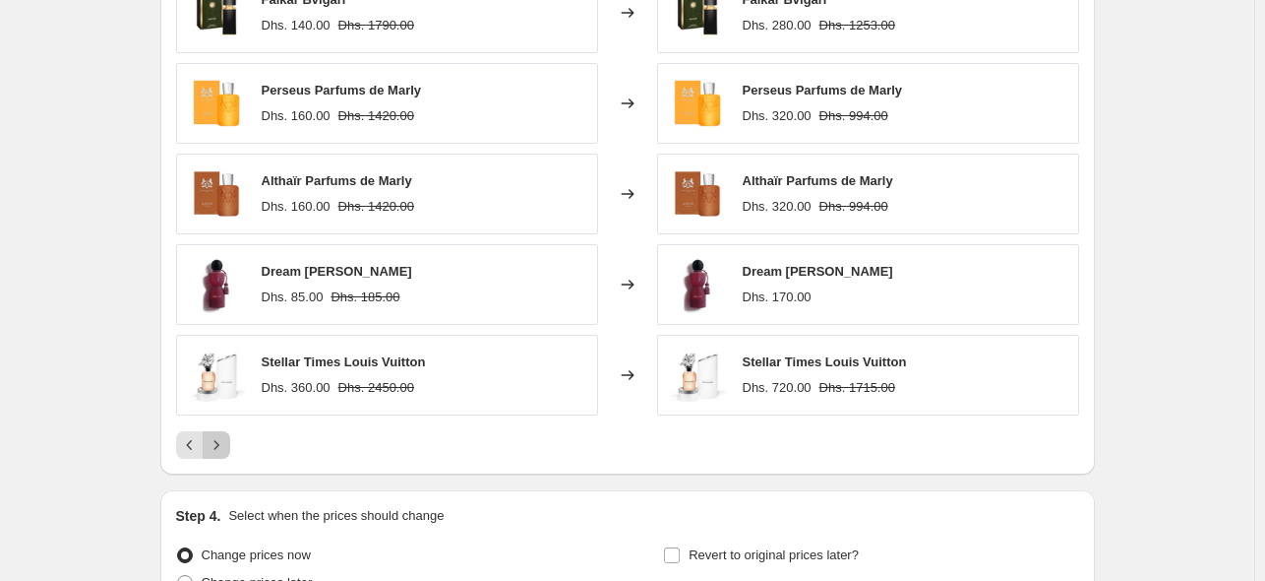
click at [220, 445] on icon "Next" at bounding box center [217, 445] width 20 height 20
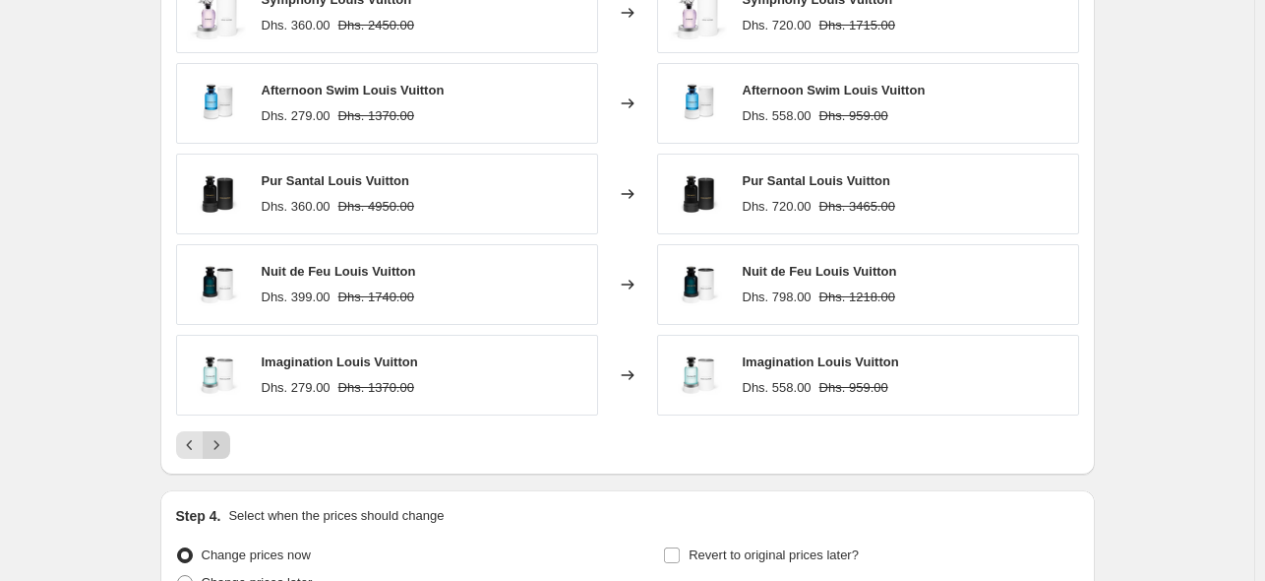
click at [226, 444] on icon "Next" at bounding box center [217, 445] width 20 height 20
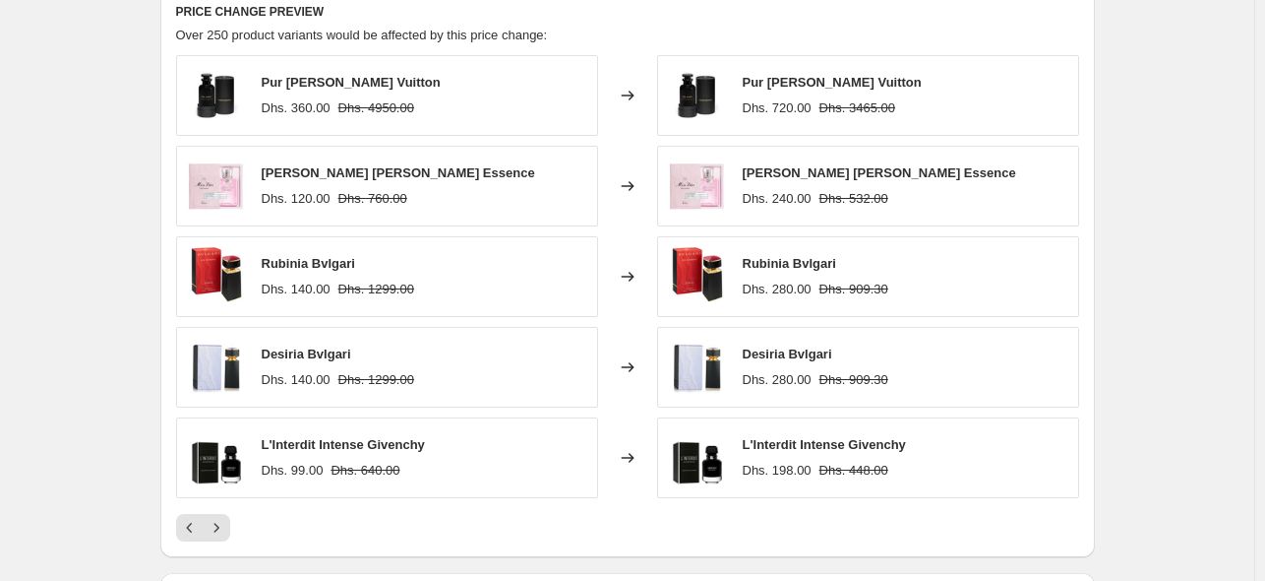
scroll to position [1576, 0]
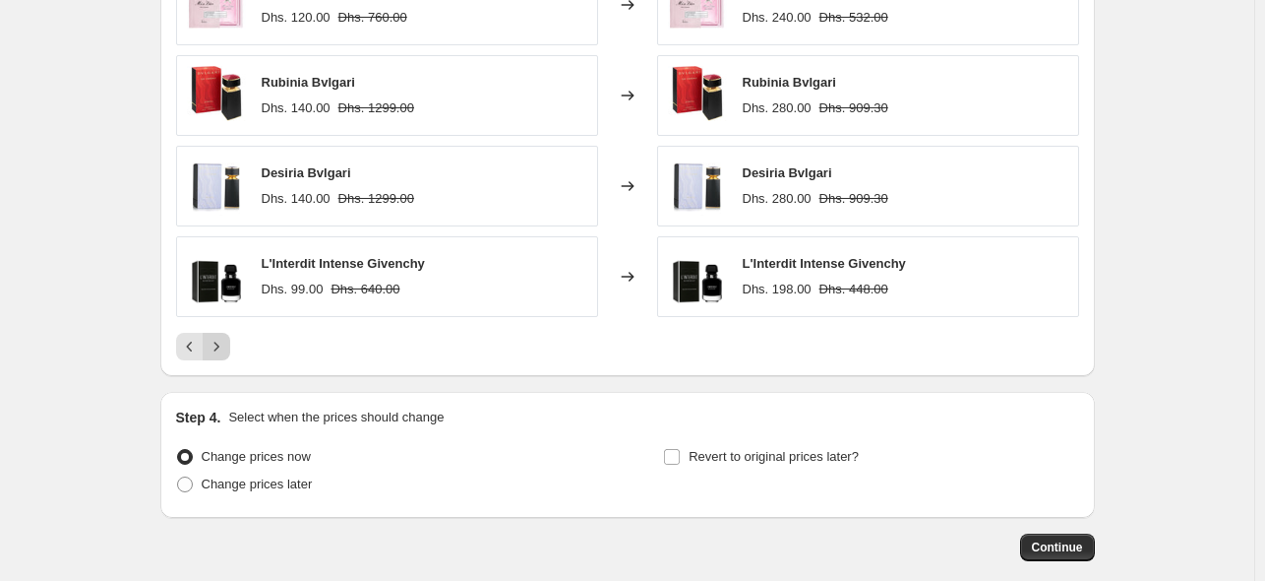
click at [226, 344] on icon "Next" at bounding box center [217, 347] width 20 height 20
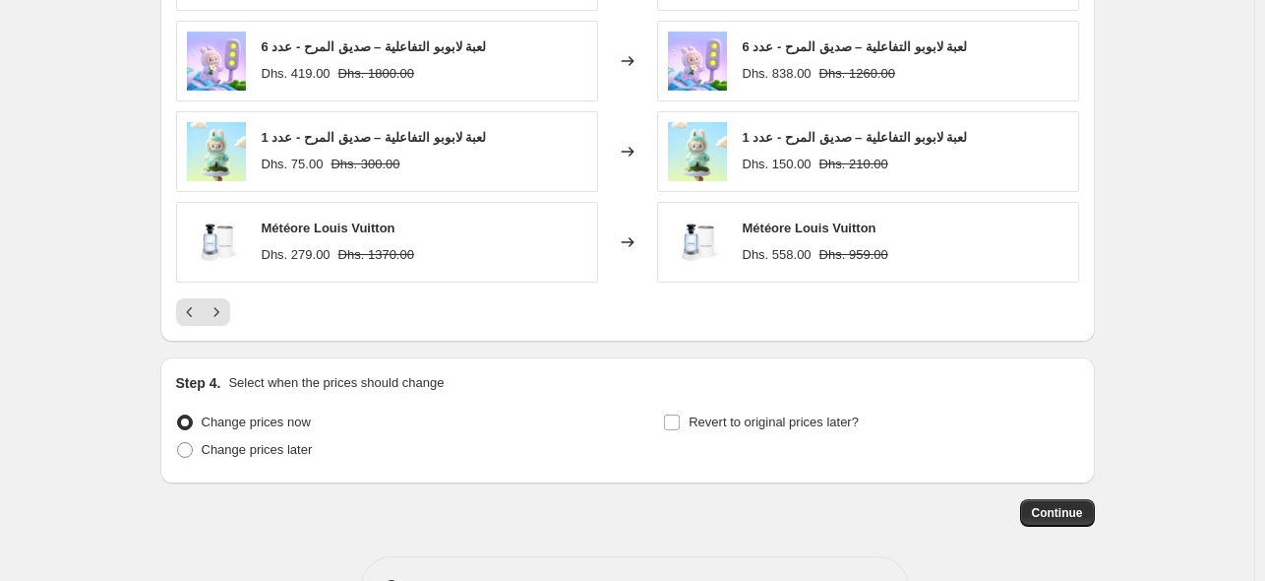
scroll to position [1675, 0]
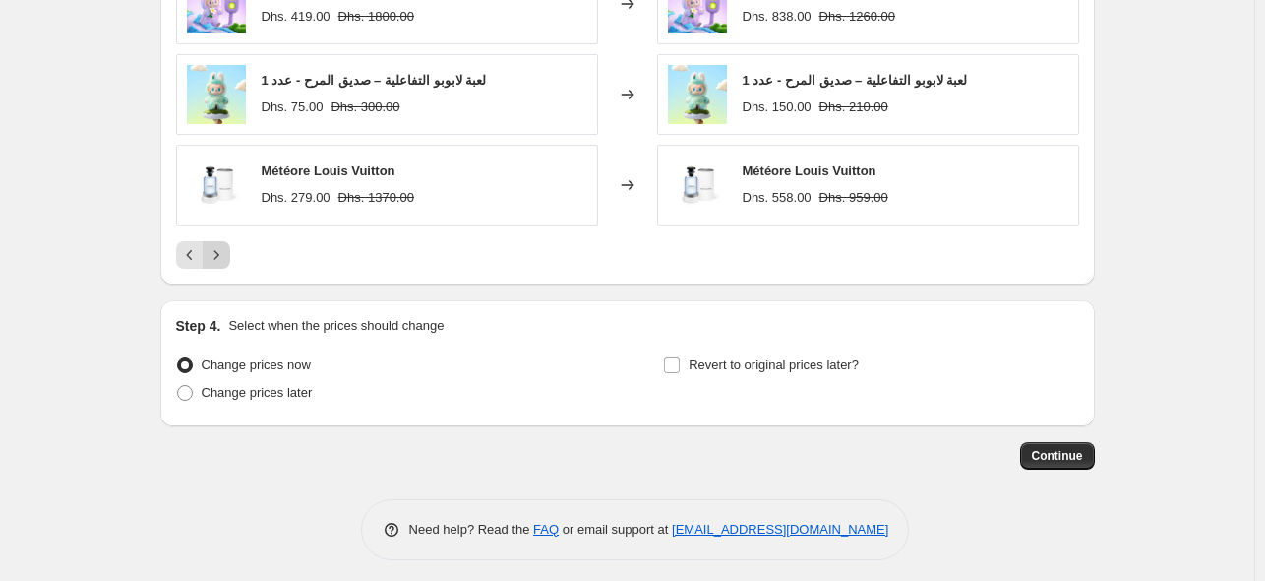
click at [221, 241] on button "Next" at bounding box center [217, 255] width 28 height 28
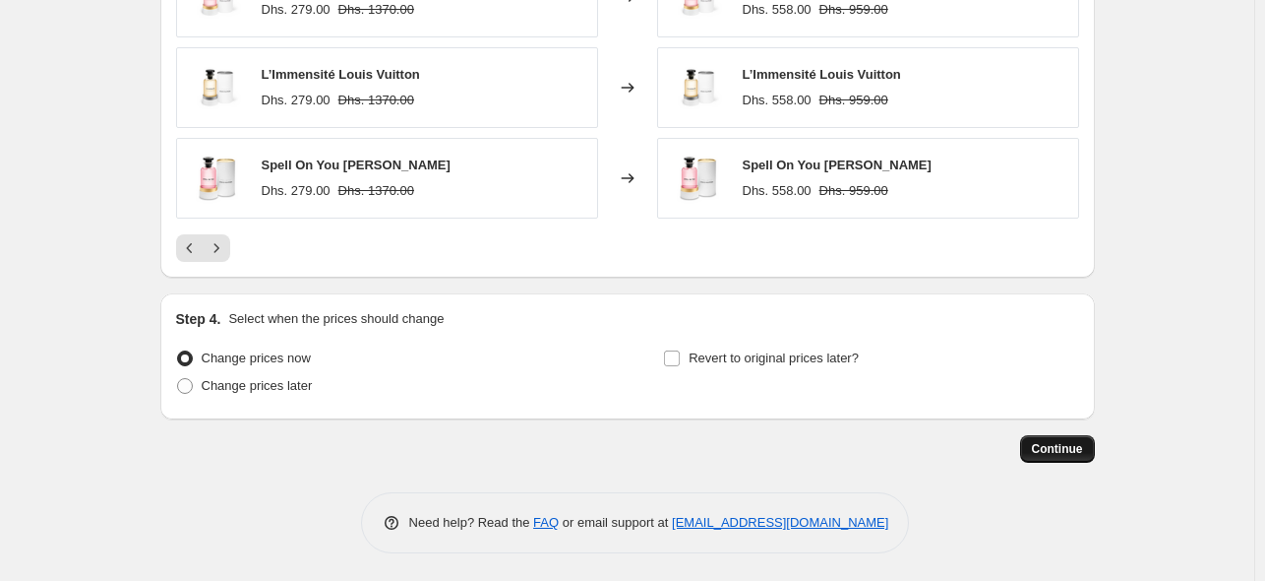
click at [1083, 442] on span "Continue" at bounding box center [1057, 449] width 51 height 16
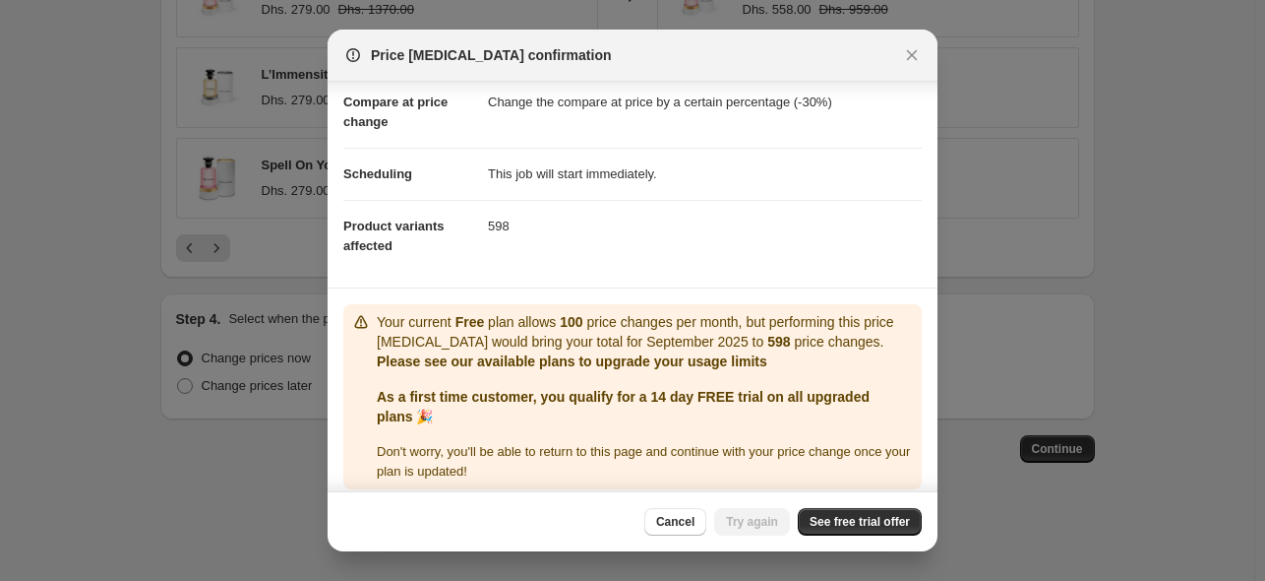
scroll to position [104, 0]
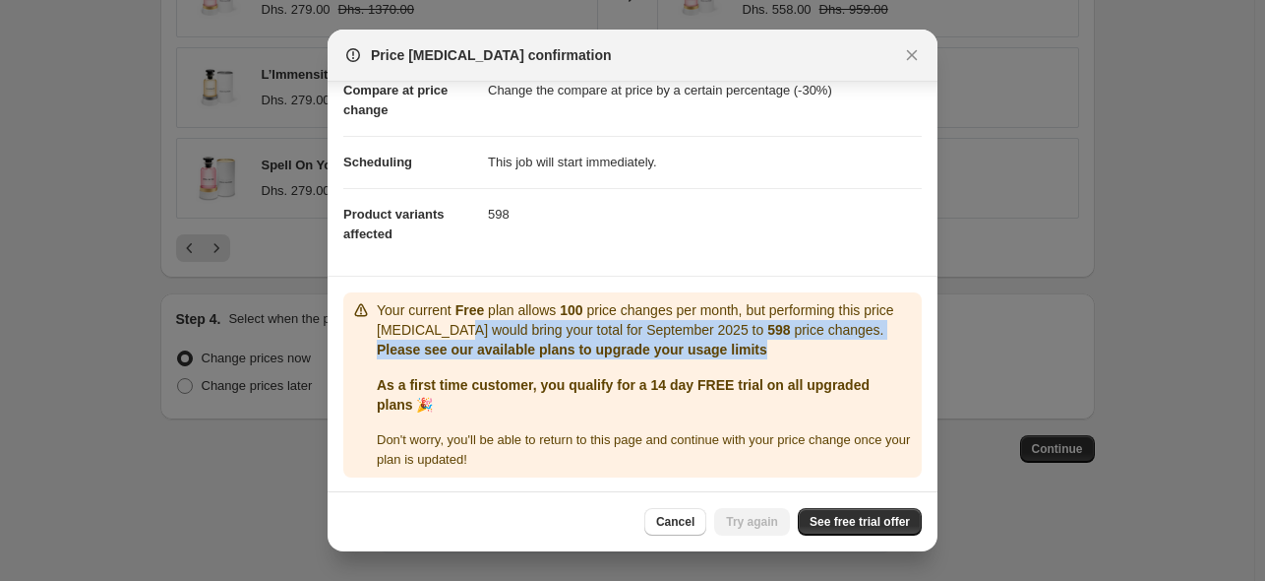
drag, startPoint x: 456, startPoint y: 326, endPoint x: 781, endPoint y: 342, distance: 326.1
click at [781, 342] on div "Your current Free plan allows 100 price changes per month, but performing this …" at bounding box center [645, 329] width 537 height 59
click at [791, 356] on p "Please see our available plans to upgrade your usage limits" at bounding box center [645, 349] width 537 height 20
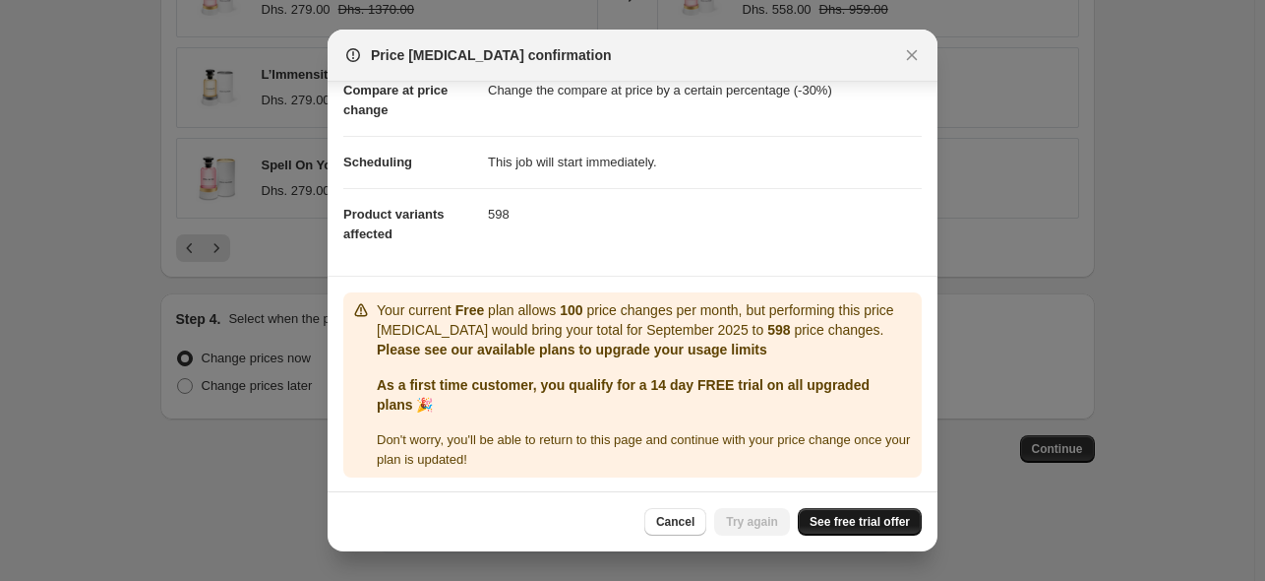
click at [848, 525] on span "See free trial offer" at bounding box center [860, 522] width 100 height 16
click at [764, 517] on span "Try again" at bounding box center [752, 522] width 52 height 16
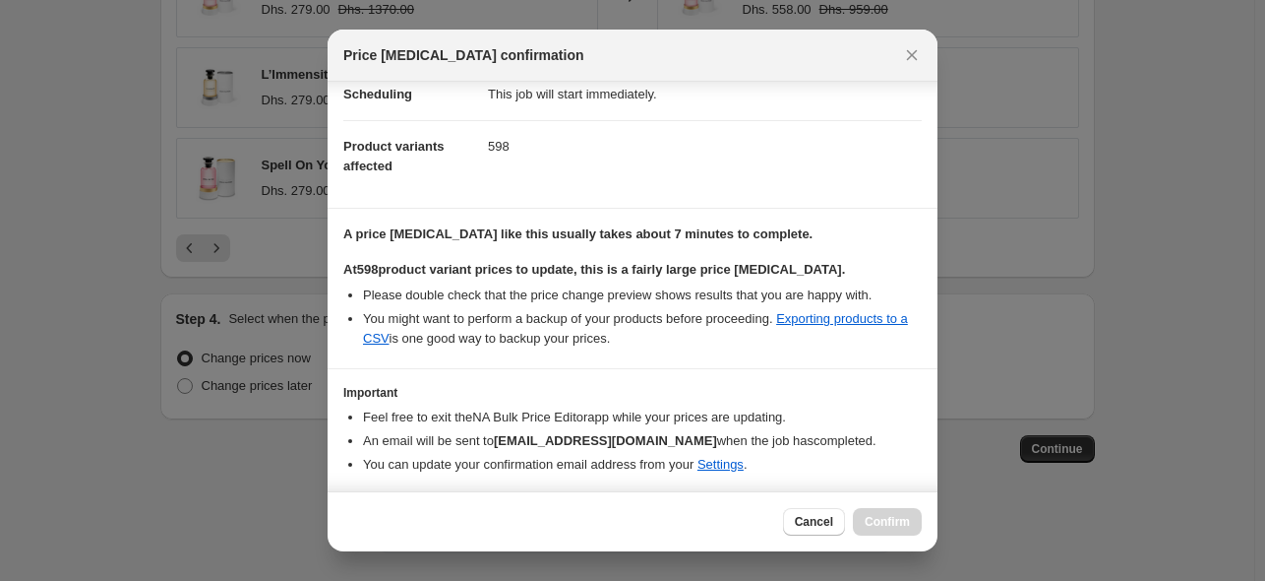
scroll to position [232, 0]
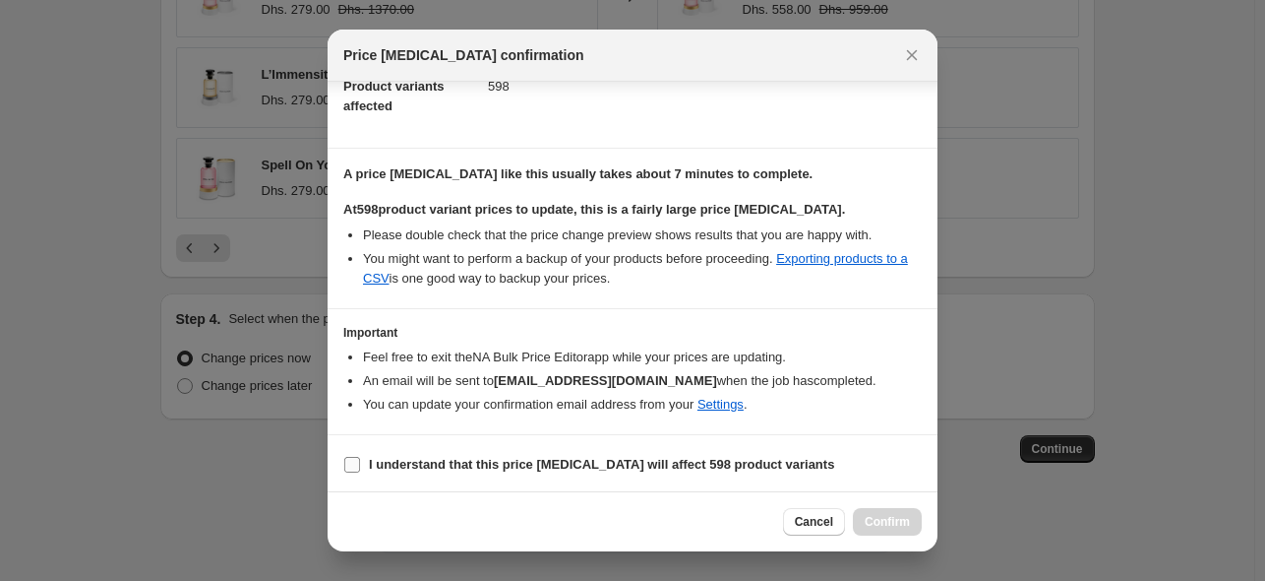
click at [371, 467] on b "I understand that this price change job will affect 598 product variants" at bounding box center [601, 464] width 465 height 15
click at [360, 467] on input "I understand that this price change job will affect 598 product variants" at bounding box center [352, 465] width 16 height 16
checkbox input "true"
click at [883, 512] on button "Confirm" at bounding box center [887, 522] width 69 height 28
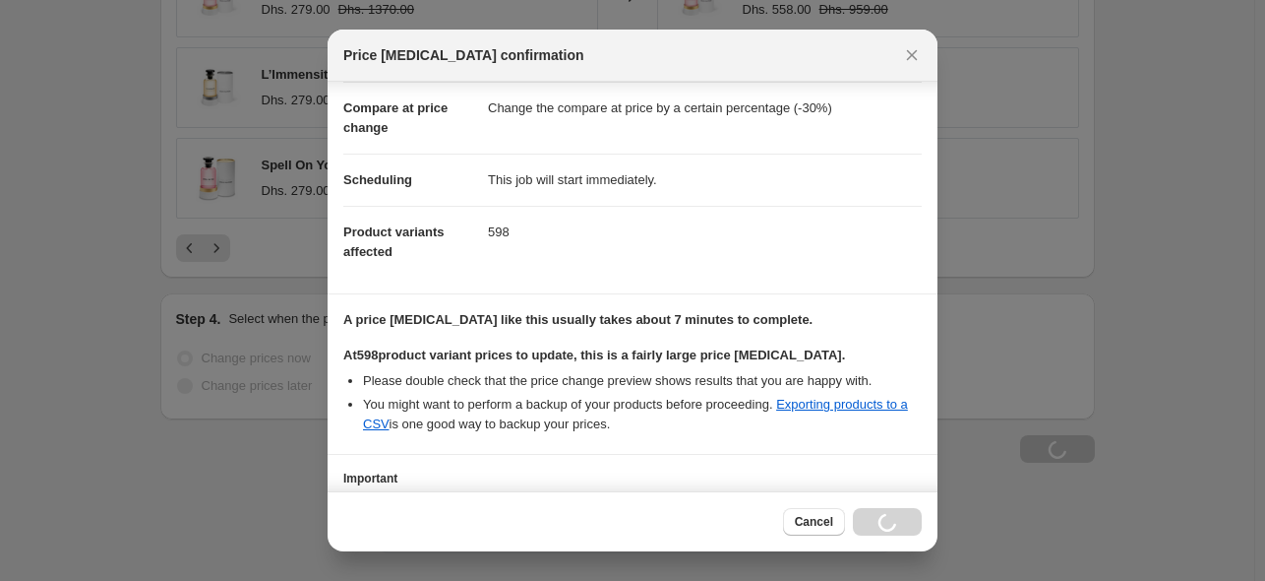
scroll to position [0, 0]
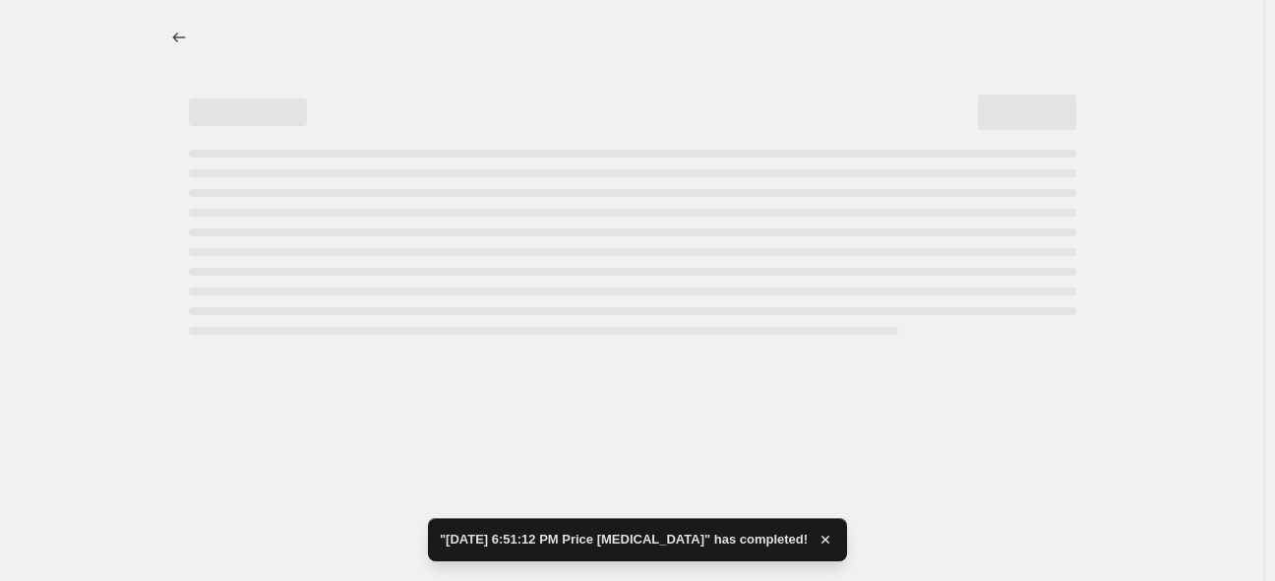
select select "percentage"
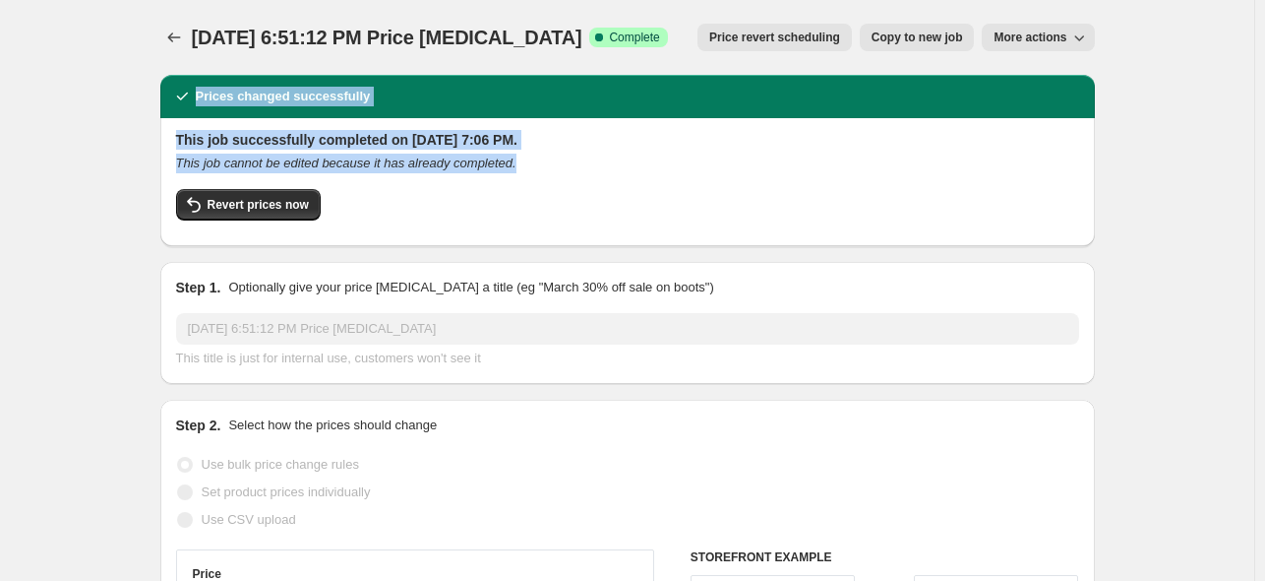
drag, startPoint x: 197, startPoint y: 89, endPoint x: 542, endPoint y: 169, distance: 354.7
click at [542, 169] on div "Prices changed successfully This job successfully completed on September 6, 202…" at bounding box center [627, 160] width 935 height 171
copy div "Prices changed successfully This job successfully completed on September 6, 202…"
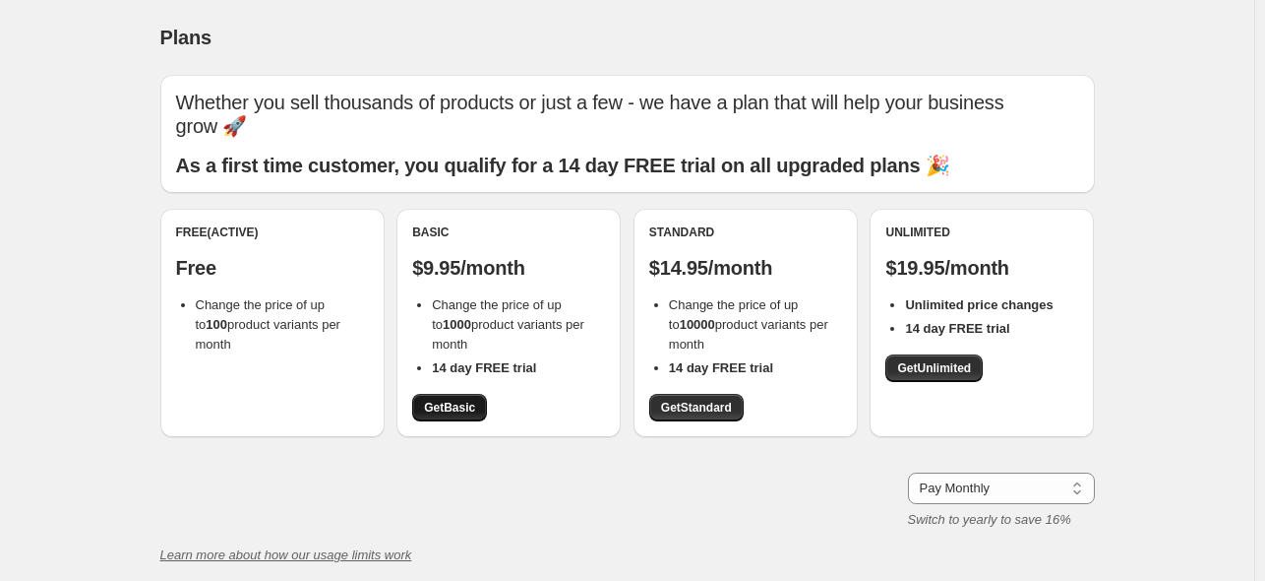
click at [466, 412] on span "Get Basic" at bounding box center [449, 407] width 51 height 16
